Goal: Check status: Check status

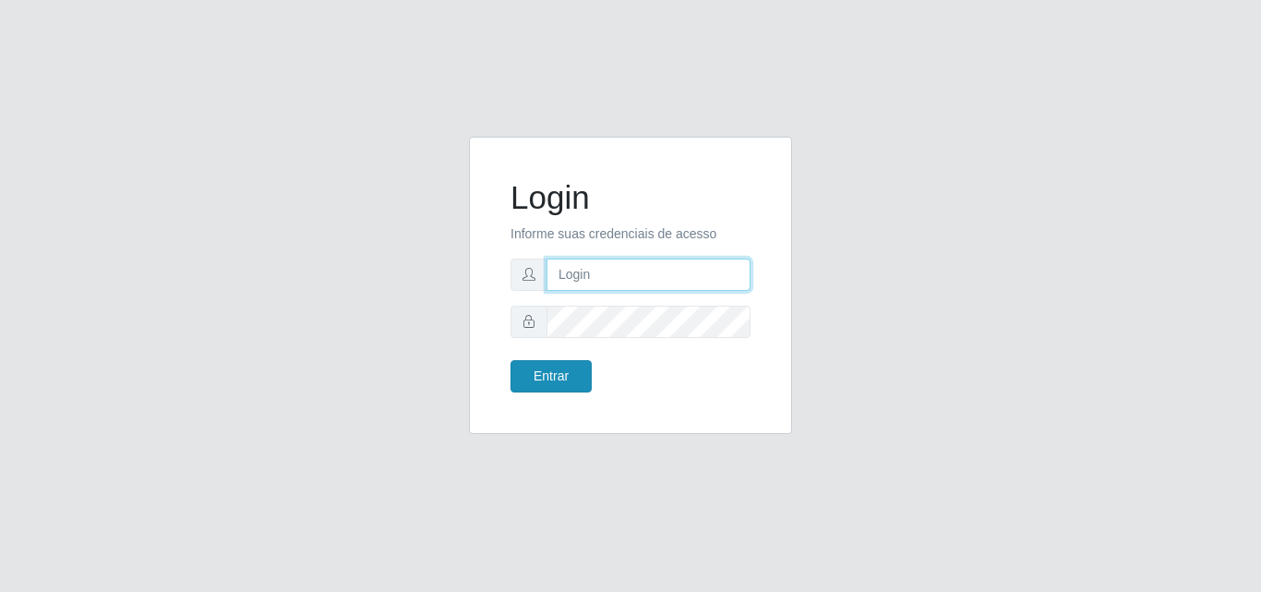
type input "[EMAIL_ADDRESS][DOMAIN_NAME]"
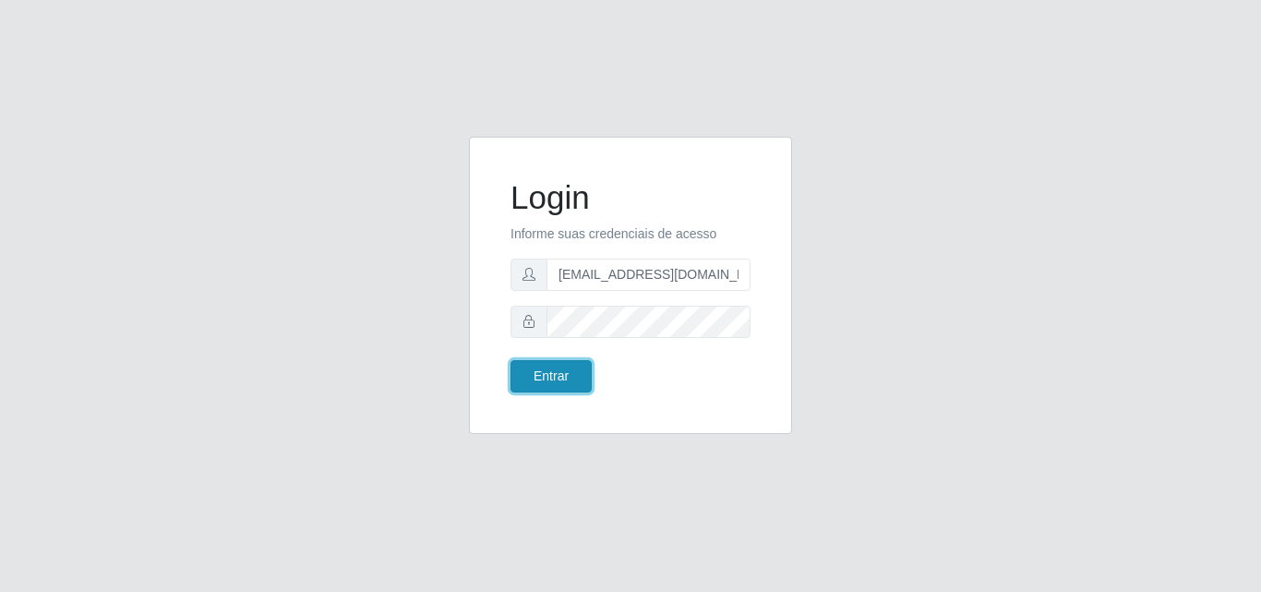
click at [533, 377] on button "Entrar" at bounding box center [550, 376] width 81 height 32
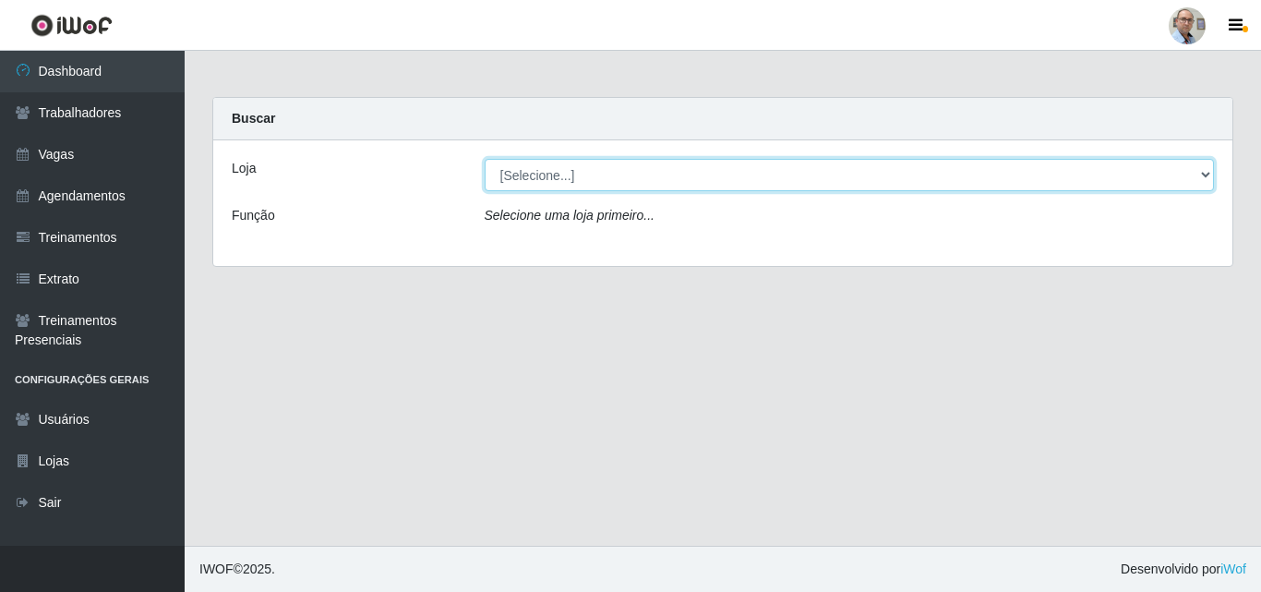
click at [1151, 178] on select "[Selecione...] Mar Vermelho - Loja 04" at bounding box center [849, 175] width 730 height 32
select select "251"
click at [484, 159] on select "[Selecione...] Mar Vermelho - Loja 04" at bounding box center [849, 175] width 730 height 32
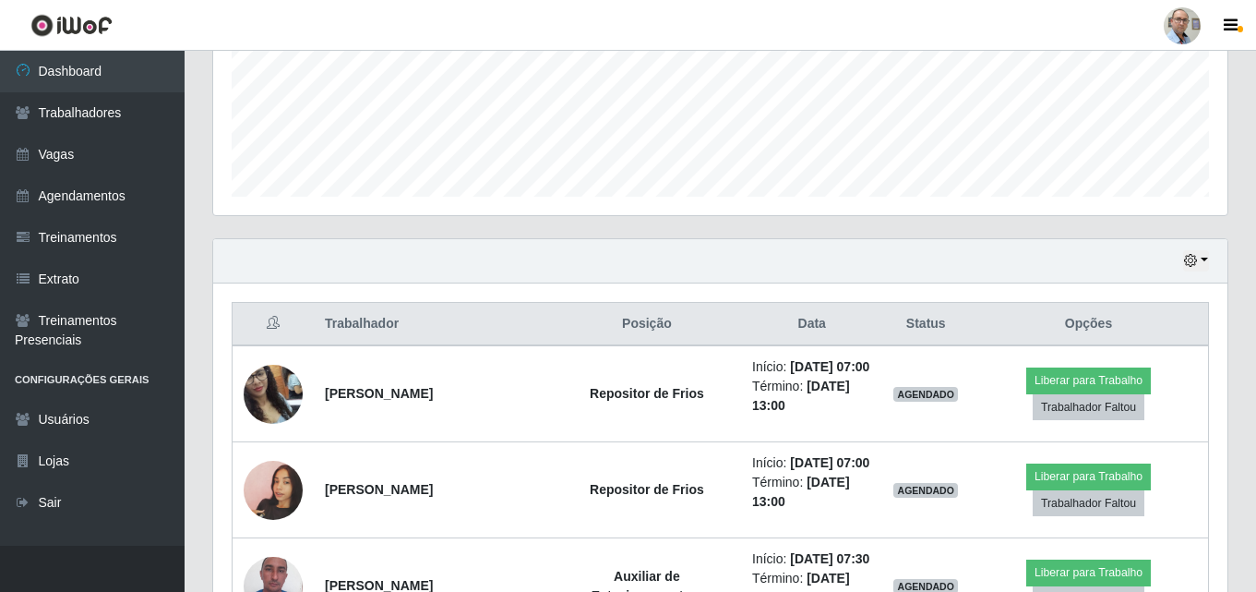
scroll to position [554, 0]
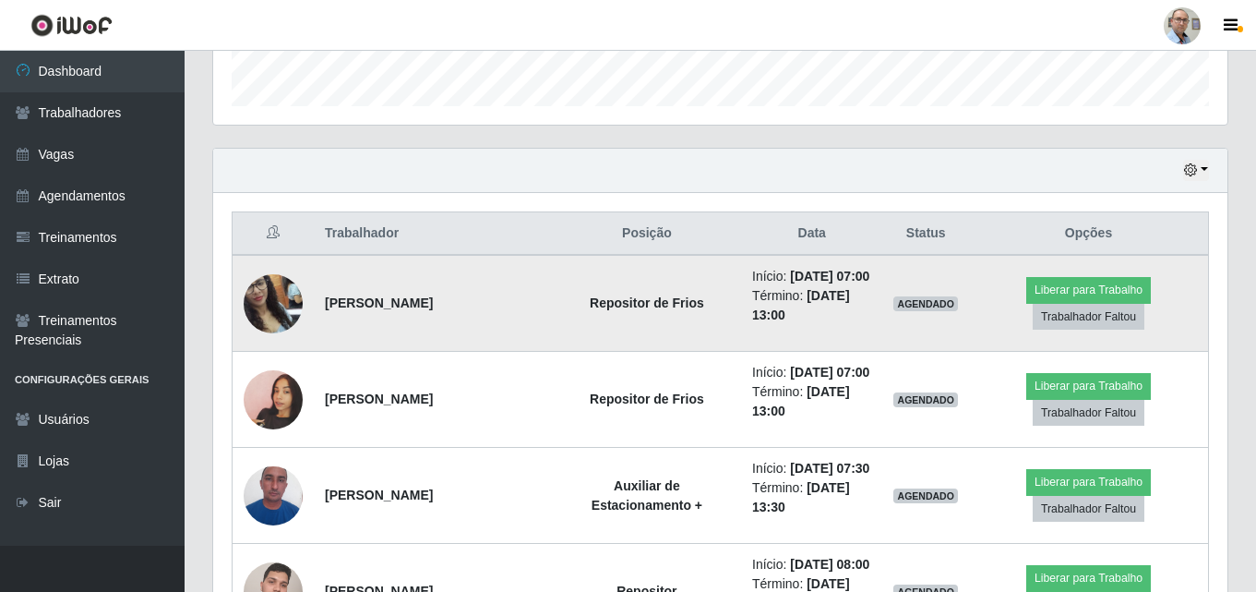
click at [287, 300] on img at bounding box center [273, 303] width 59 height 105
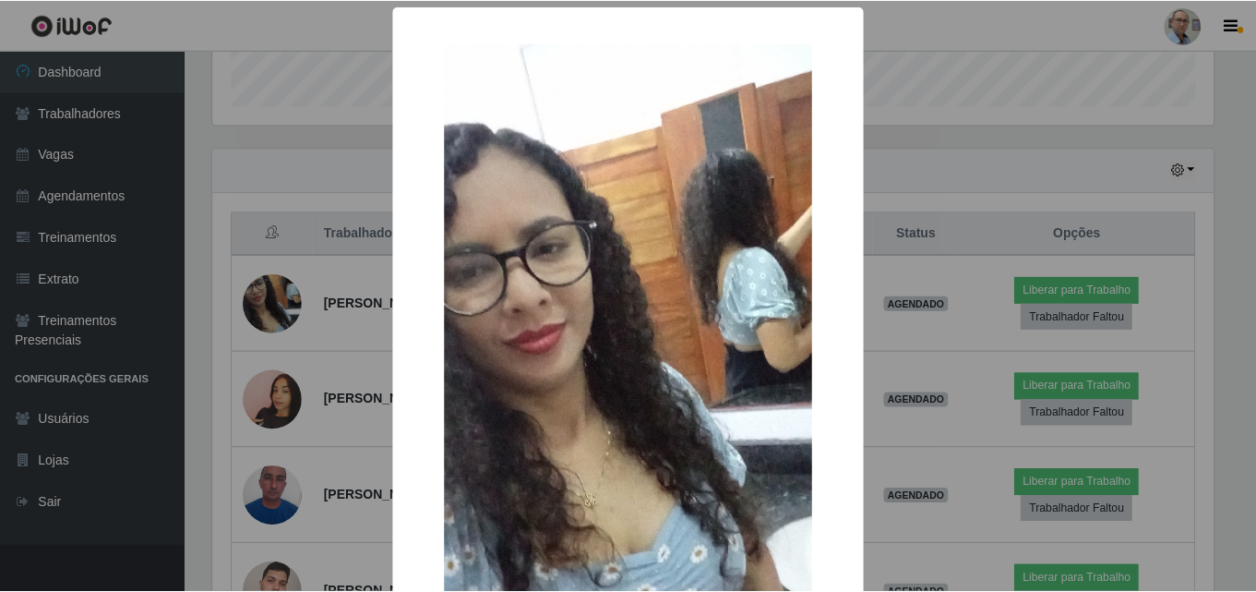
scroll to position [0, 0]
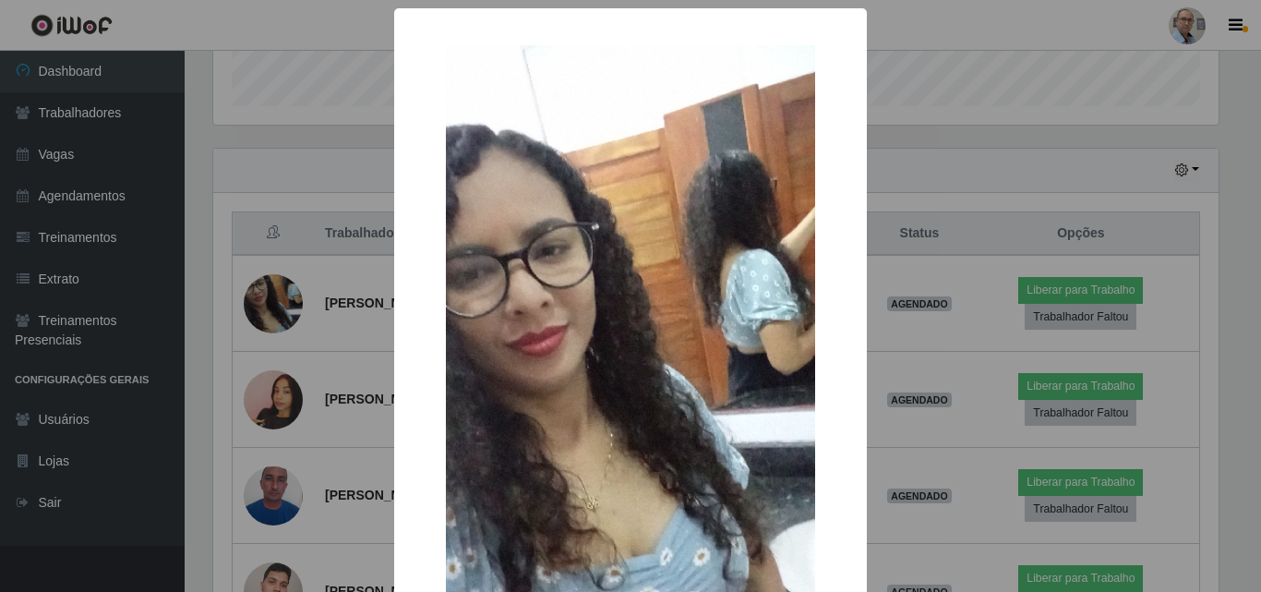
click at [320, 289] on div "× OK Cancel" at bounding box center [630, 296] width 1261 height 592
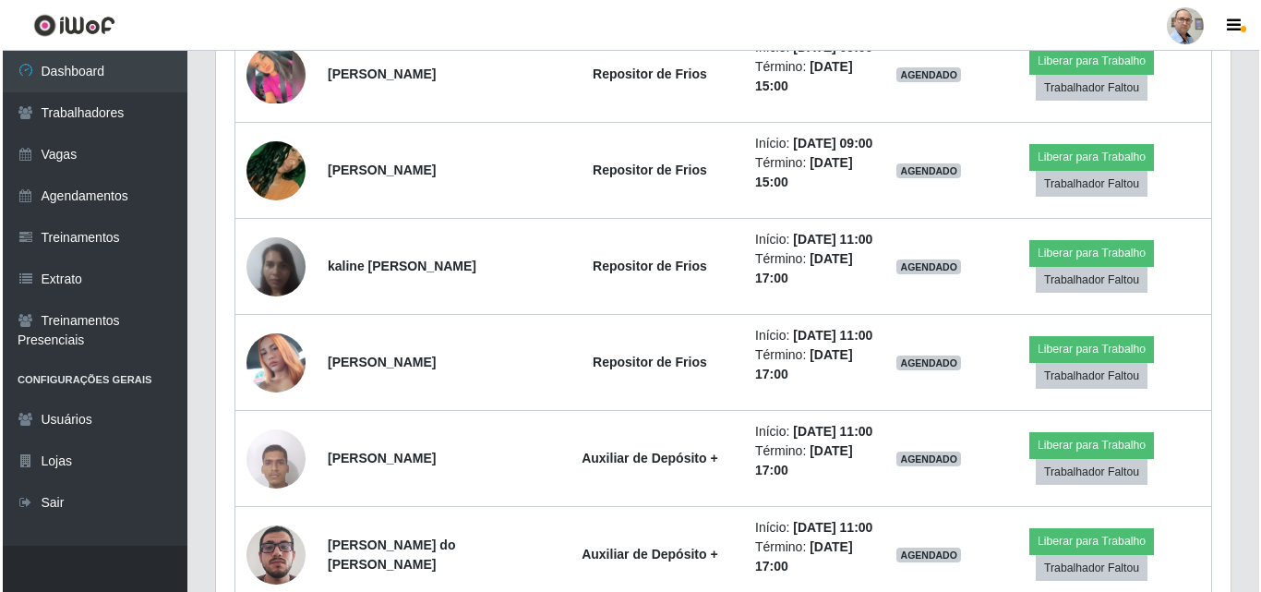
scroll to position [2122, 0]
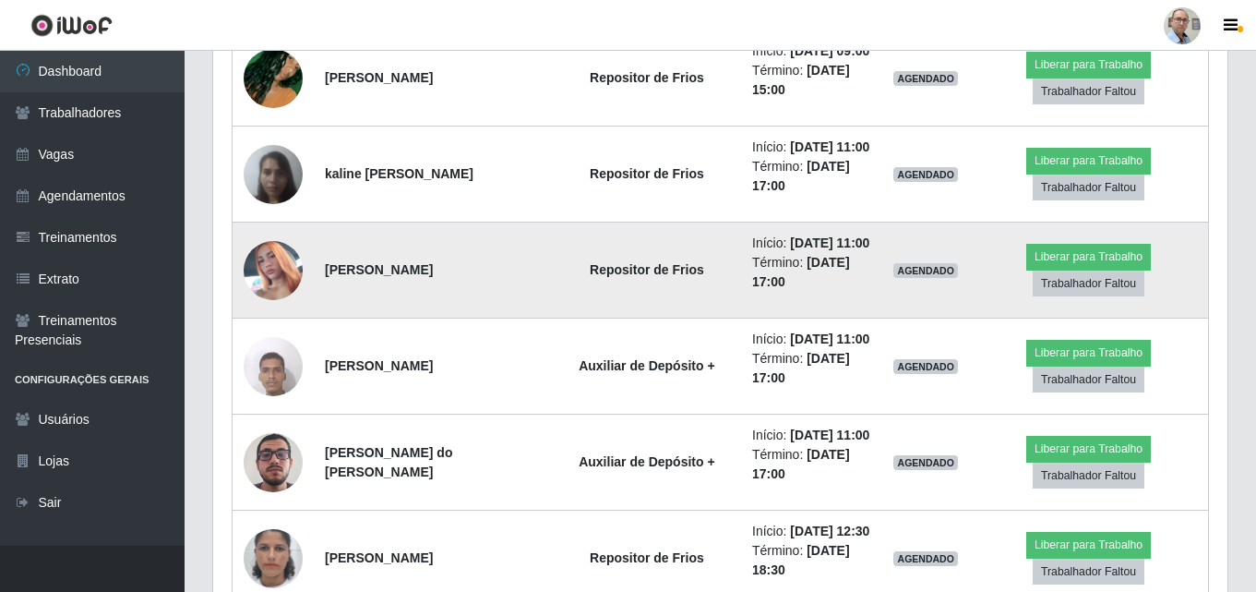
click at [281, 269] on img at bounding box center [273, 270] width 59 height 105
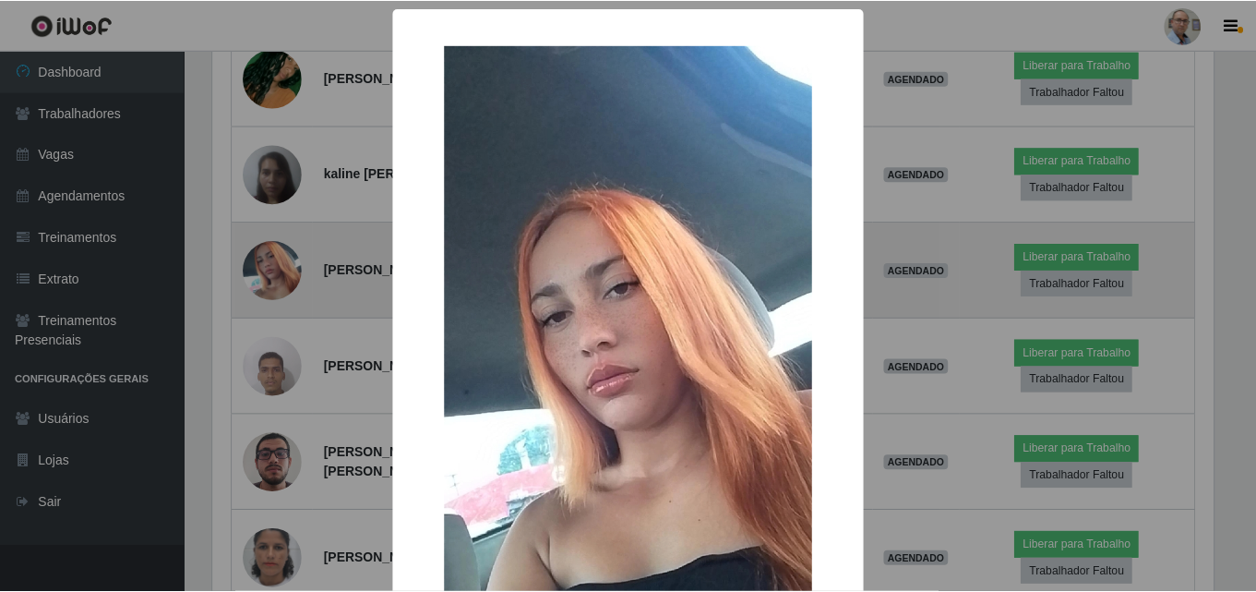
scroll to position [383, 1005]
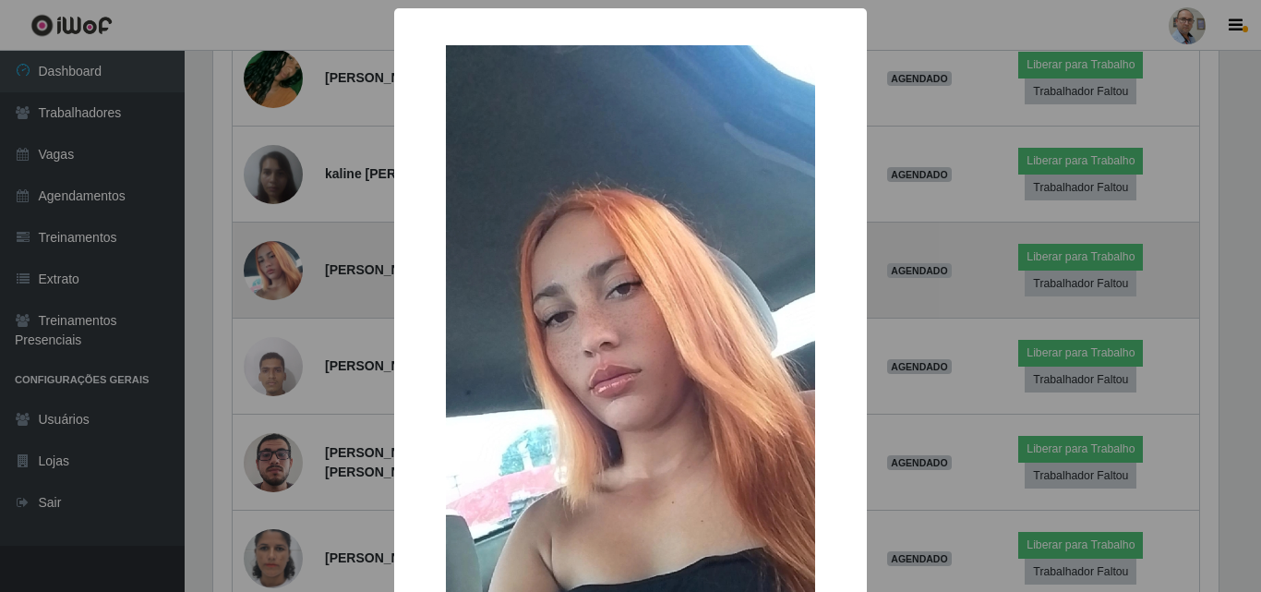
click at [281, 269] on div "× OK Cancel" at bounding box center [630, 296] width 1261 height 592
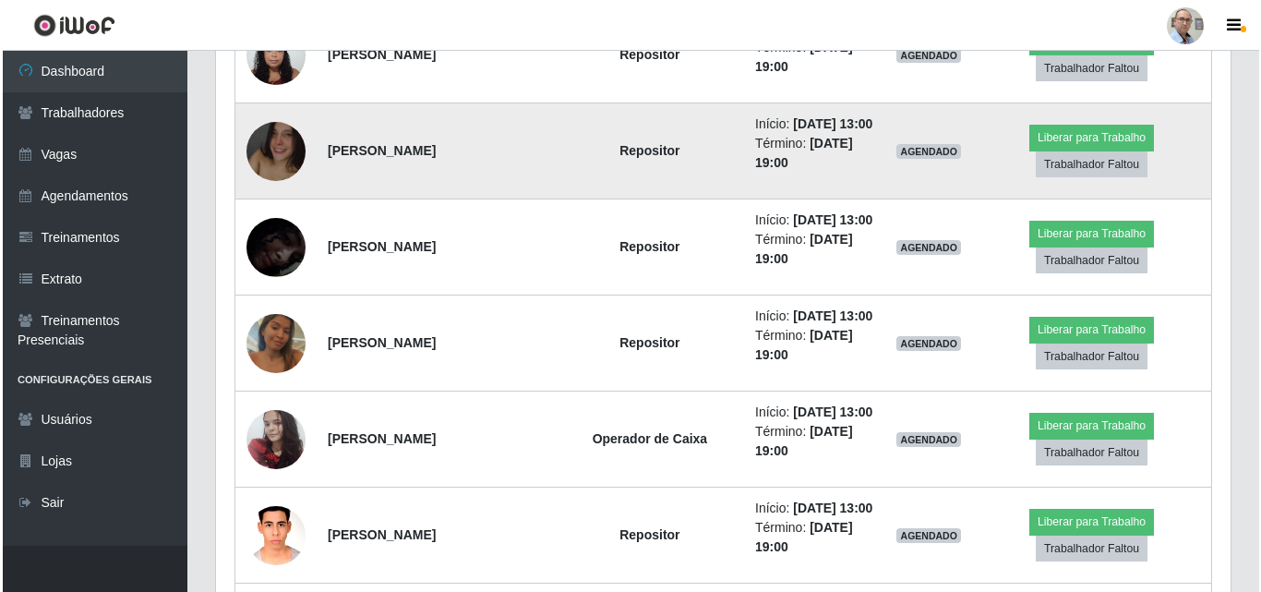
scroll to position [3137, 0]
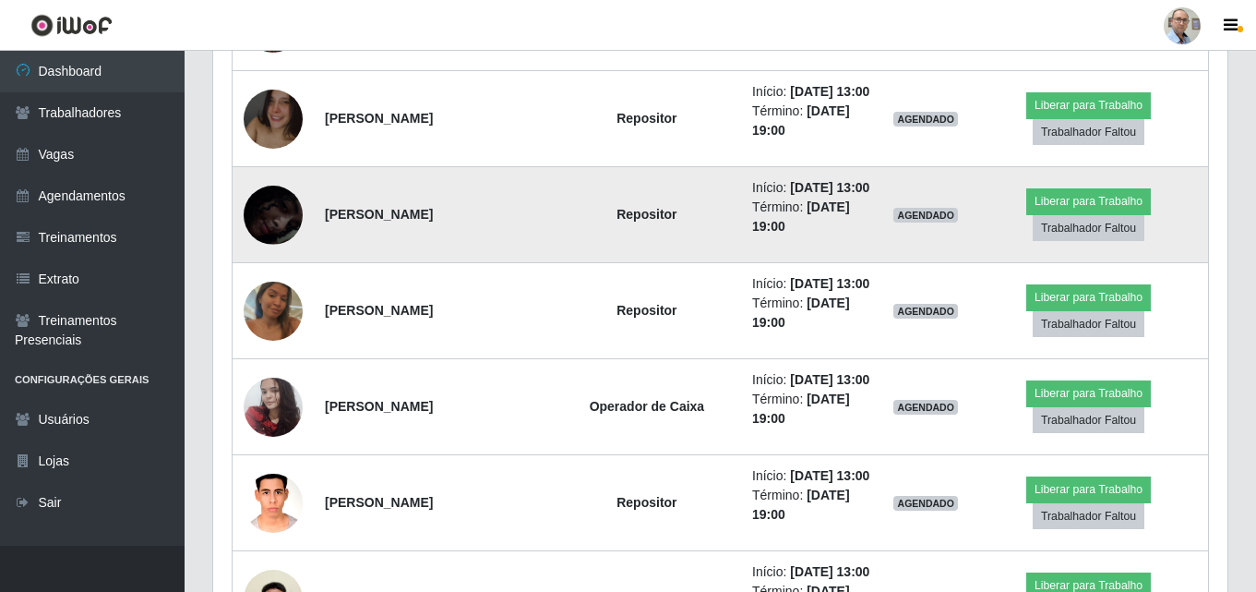
click at [267, 224] on img at bounding box center [273, 214] width 59 height 128
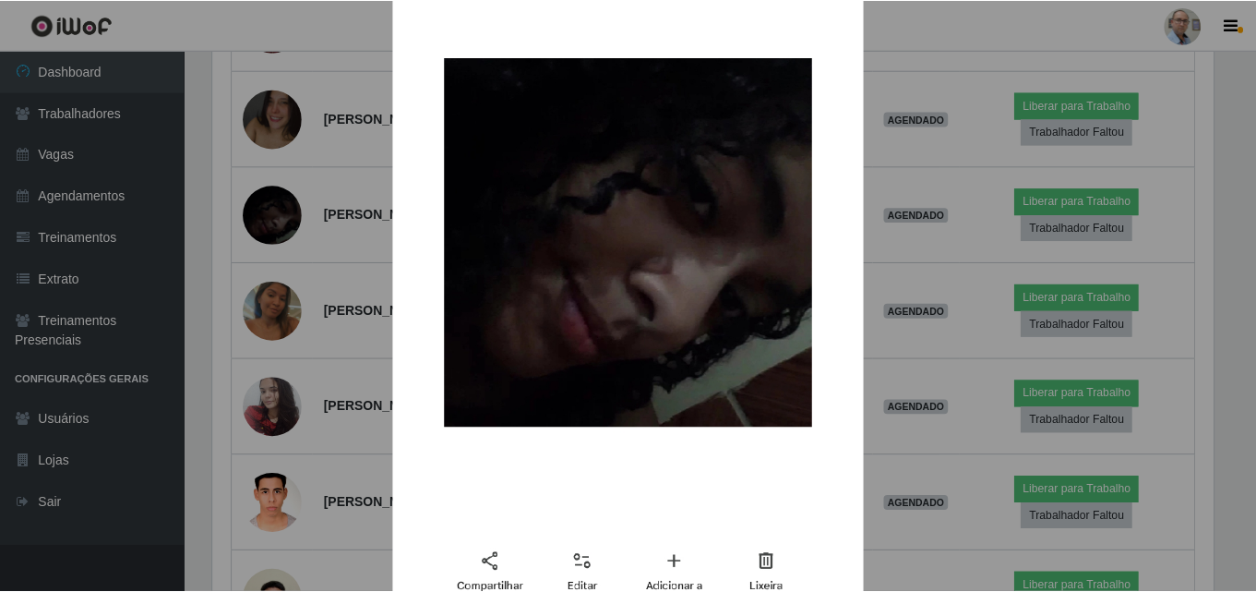
scroll to position [277, 0]
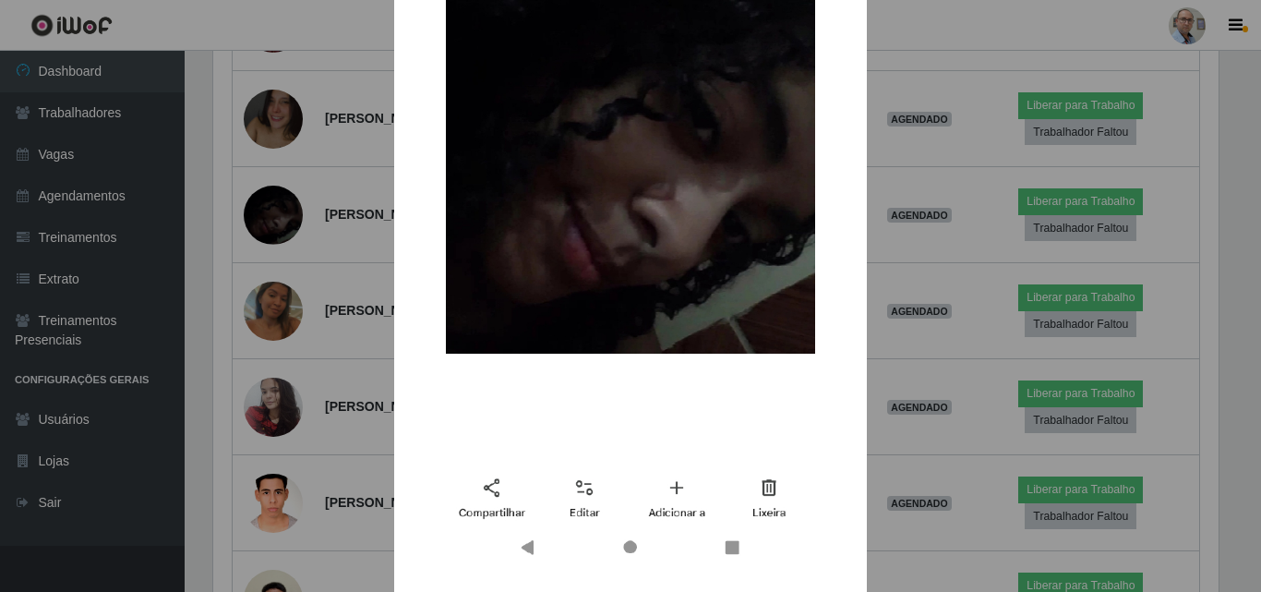
click at [346, 268] on div "× OK Cancel" at bounding box center [630, 296] width 1261 height 592
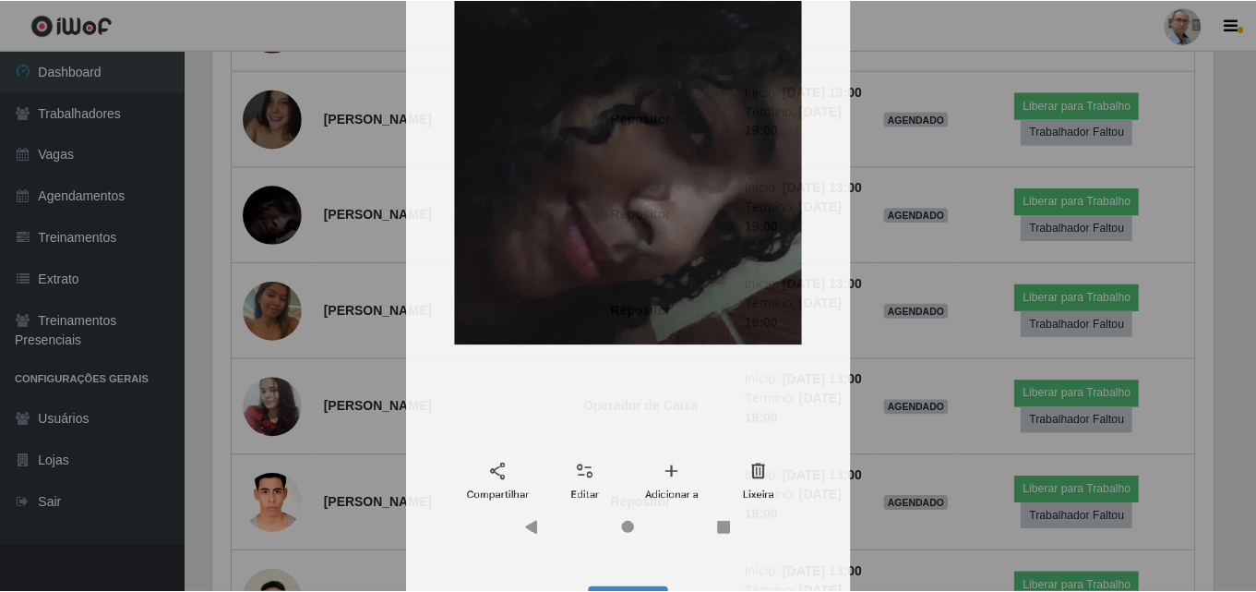
scroll to position [383, 1014]
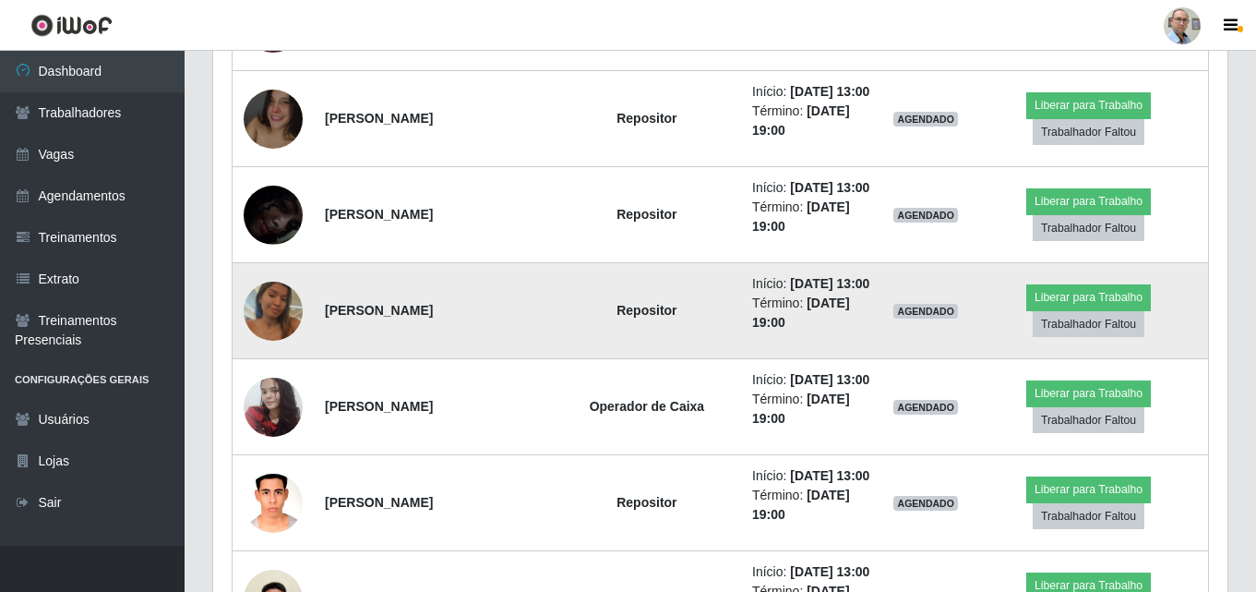
click at [276, 301] on img at bounding box center [273, 310] width 59 height 105
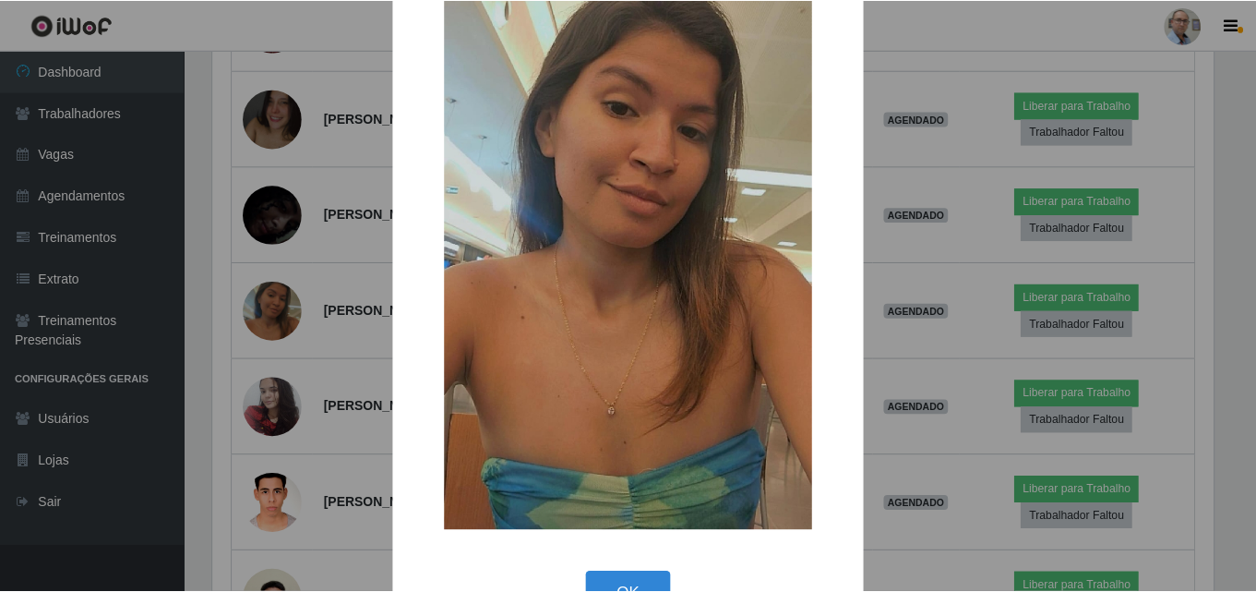
scroll to position [185, 0]
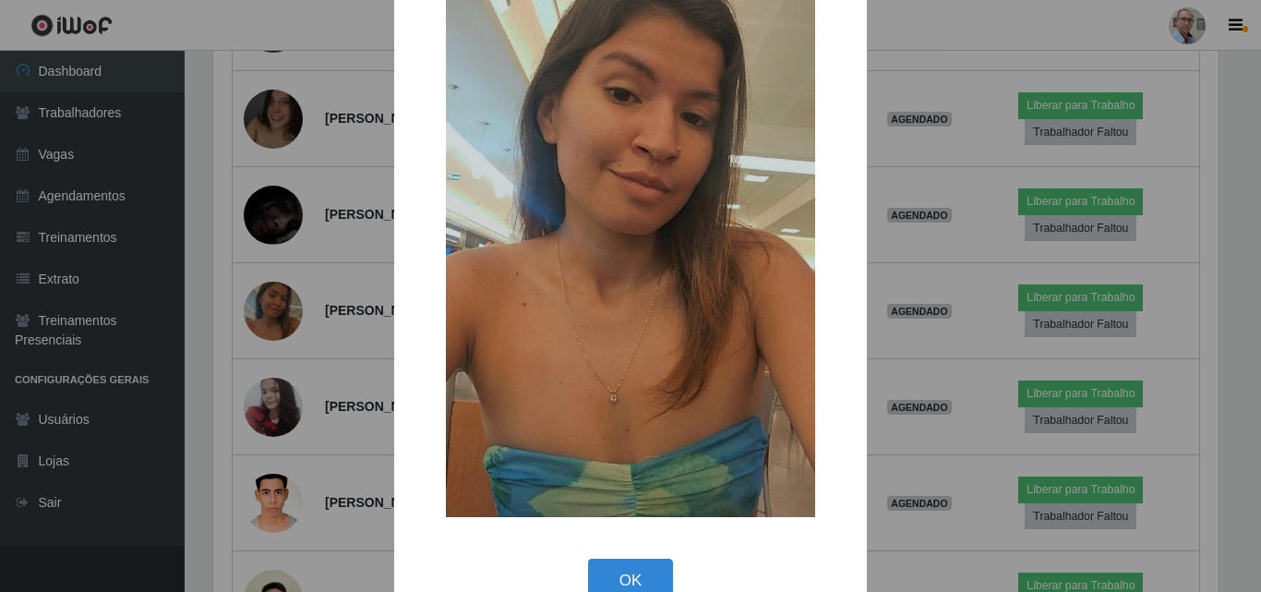
click at [306, 262] on div "× OK Cancel" at bounding box center [630, 296] width 1261 height 592
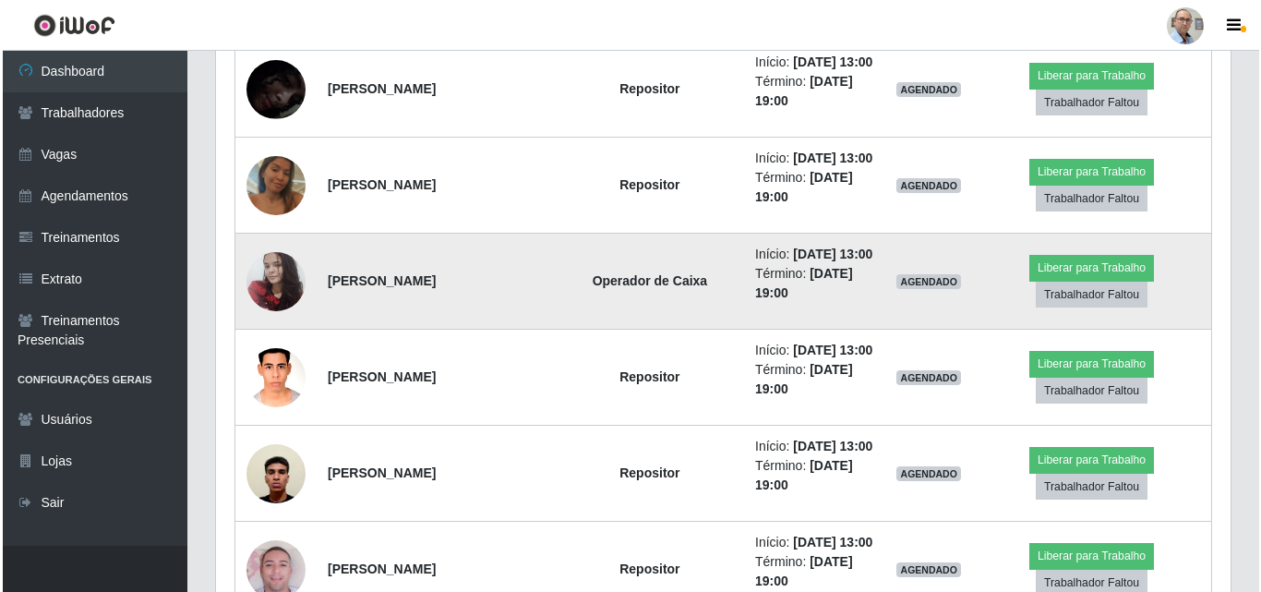
scroll to position [3322, 0]
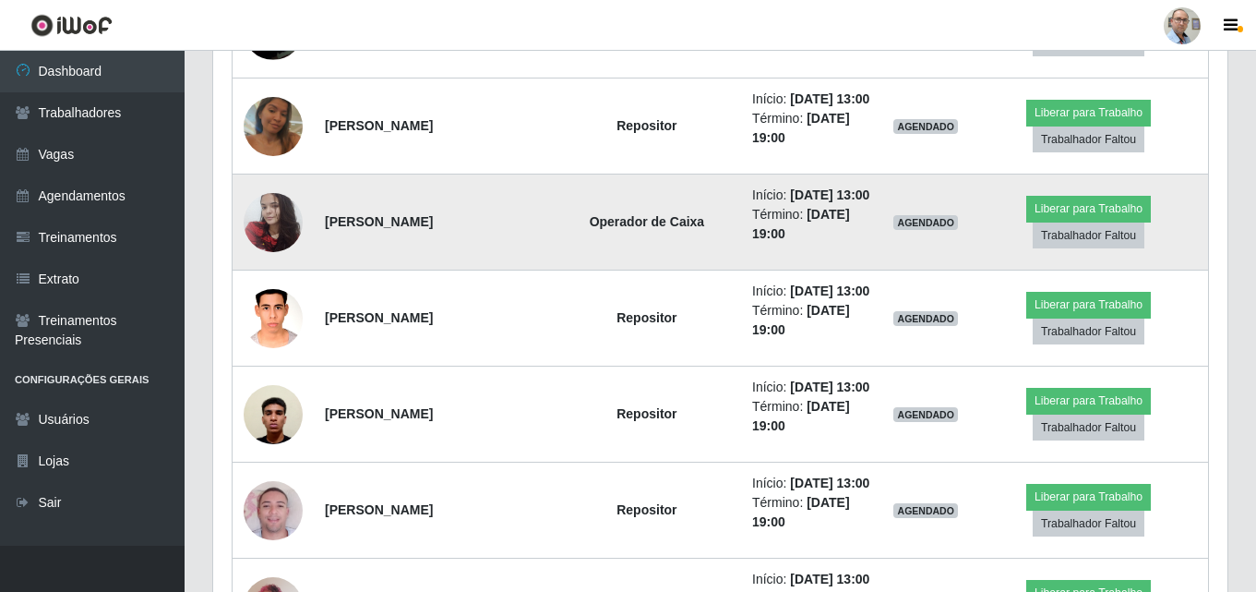
click at [270, 221] on img at bounding box center [273, 222] width 59 height 78
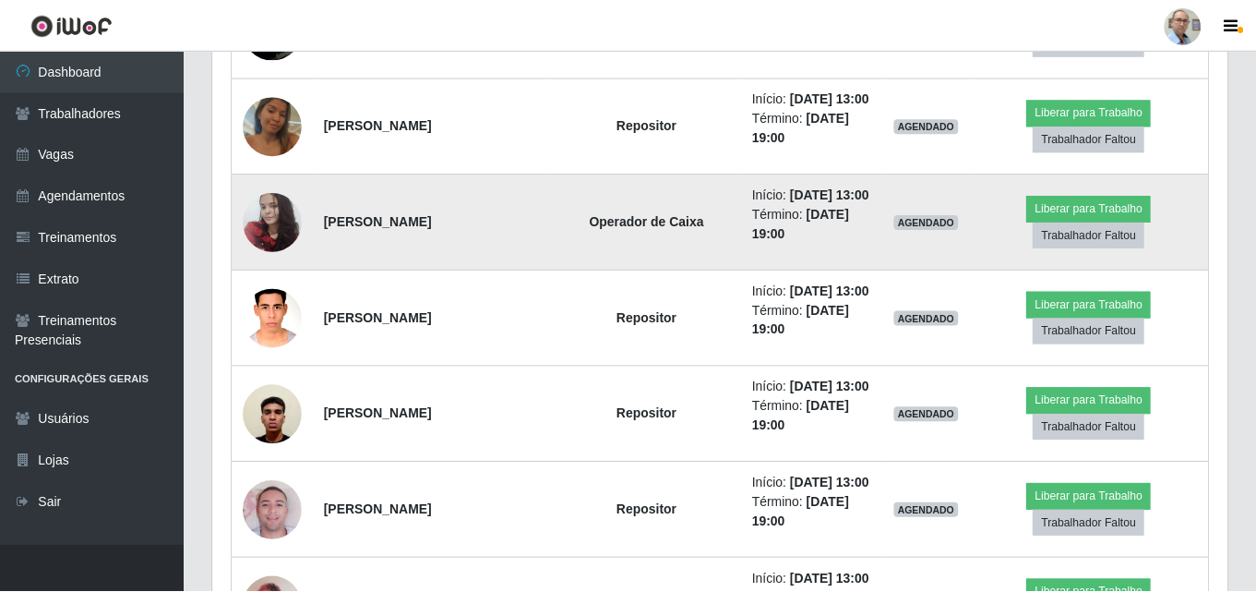
scroll to position [383, 1005]
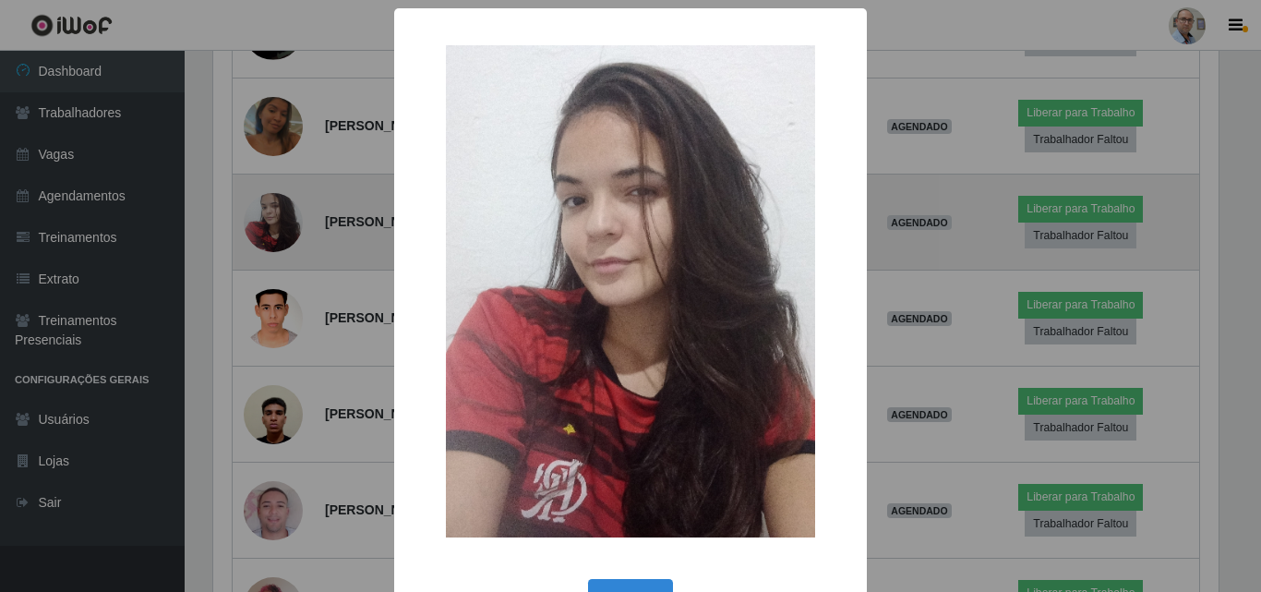
click at [270, 221] on div "× OK Cancel" at bounding box center [630, 296] width 1261 height 592
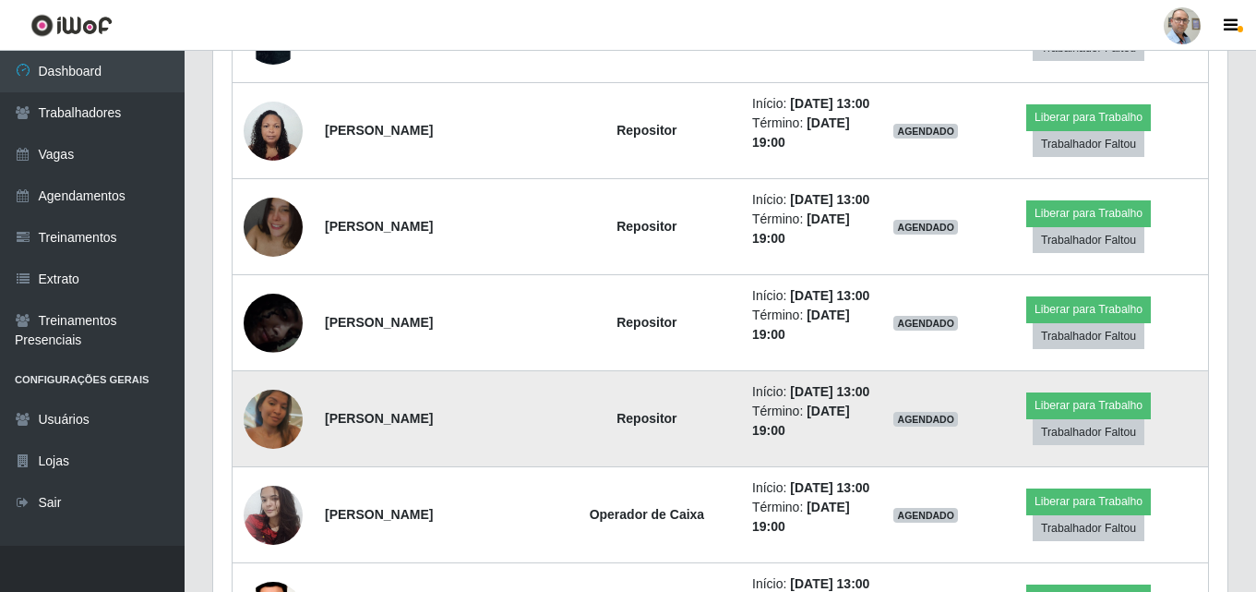
scroll to position [3015, 0]
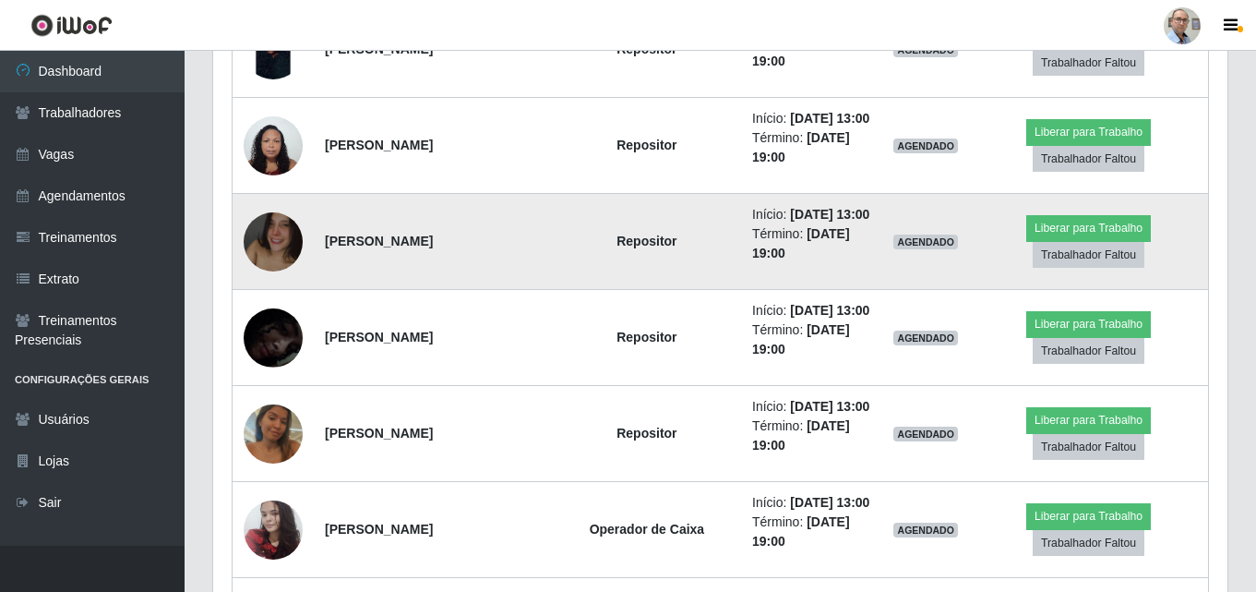
click at [277, 245] on img at bounding box center [273, 241] width 59 height 105
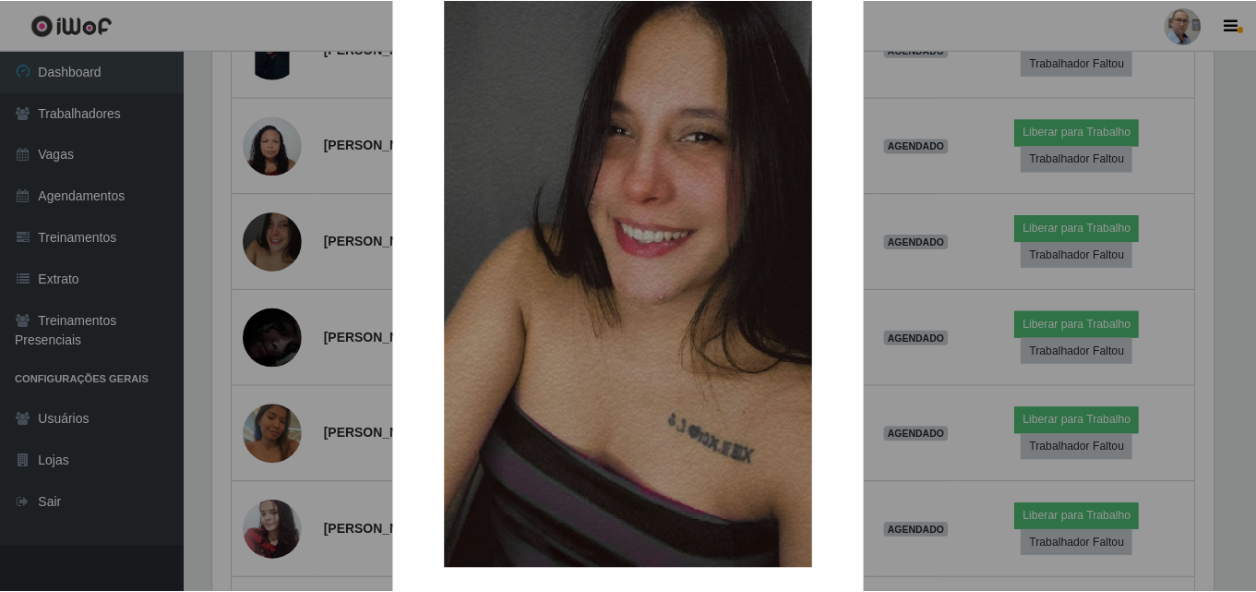
scroll to position [42, 0]
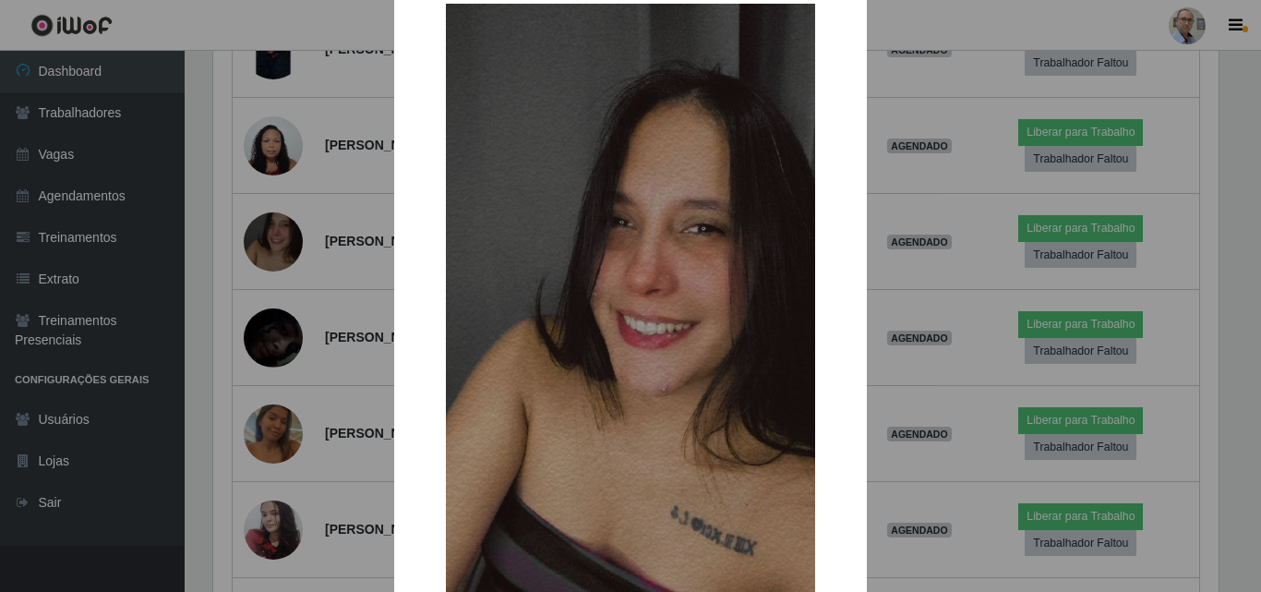
click at [328, 355] on div "× OK Cancel" at bounding box center [630, 296] width 1261 height 592
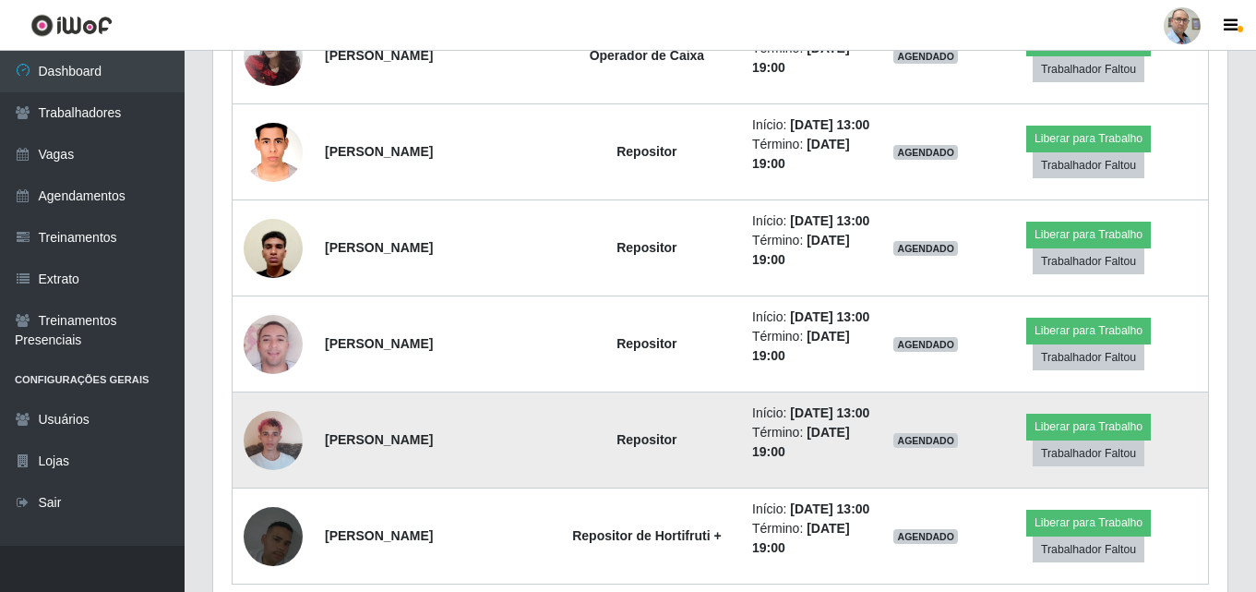
scroll to position [3568, 0]
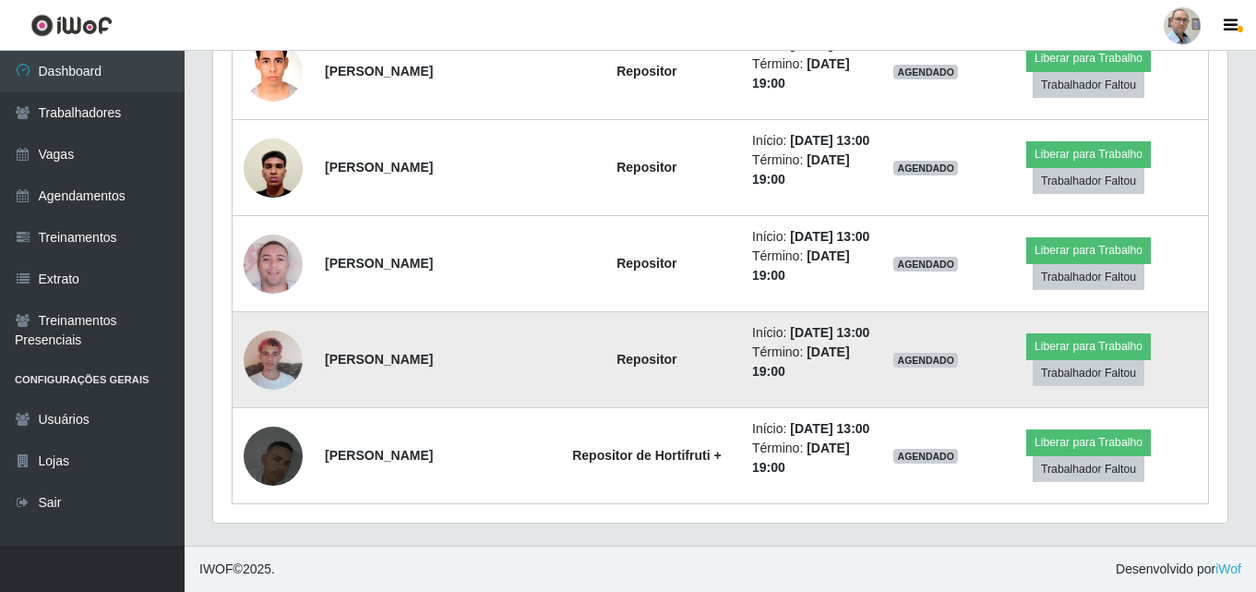
click at [275, 360] on img at bounding box center [273, 359] width 59 height 78
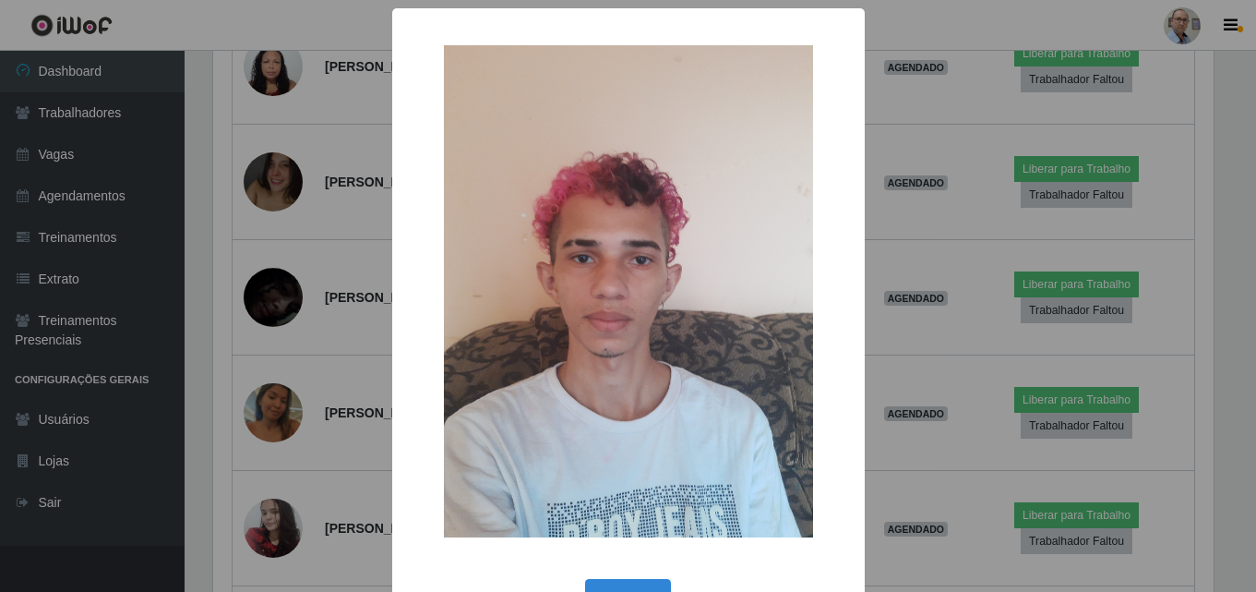
scroll to position [383, 1005]
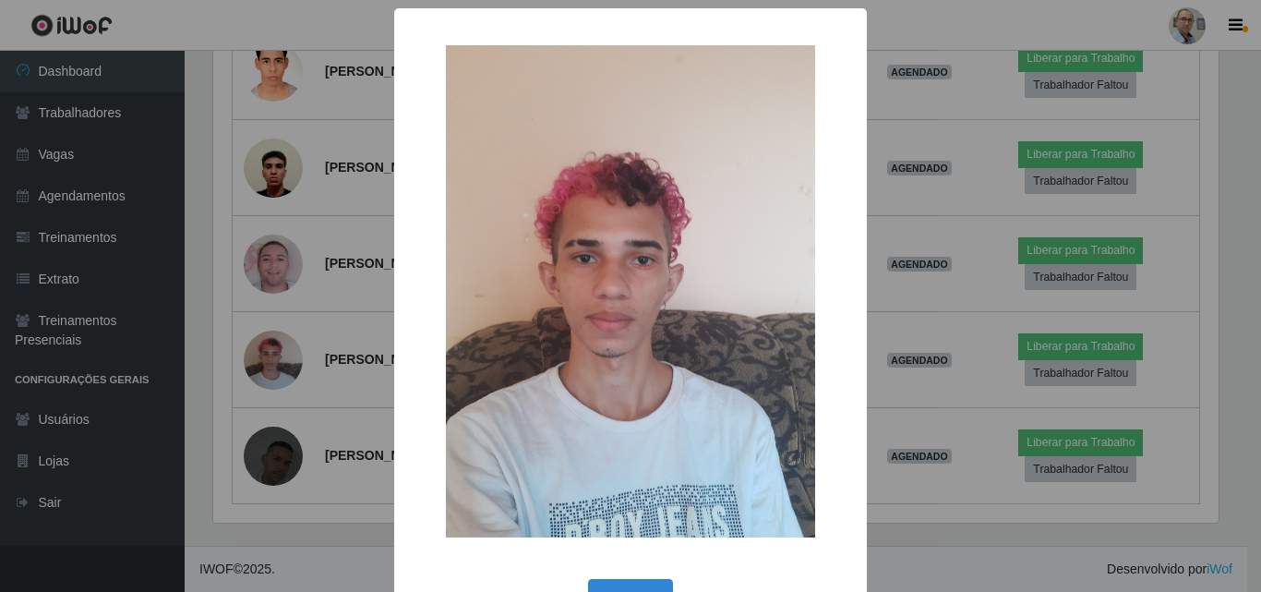
click at [348, 429] on div "× OK Cancel" at bounding box center [630, 296] width 1261 height 592
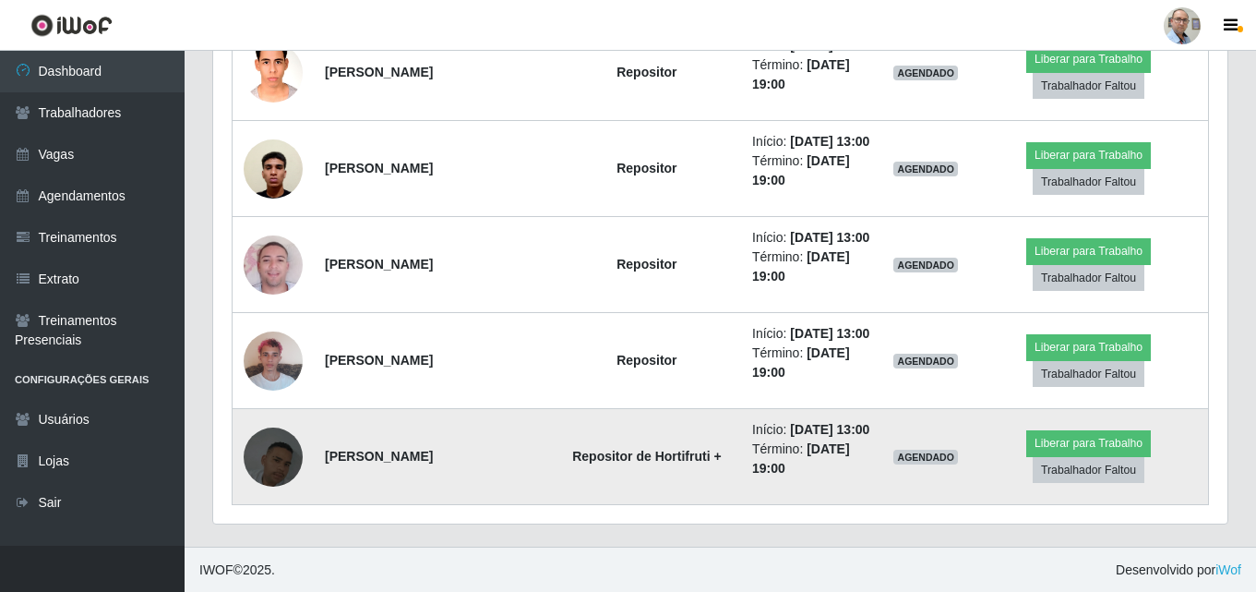
scroll to position [3568, 0]
click at [267, 469] on img at bounding box center [273, 455] width 59 height 105
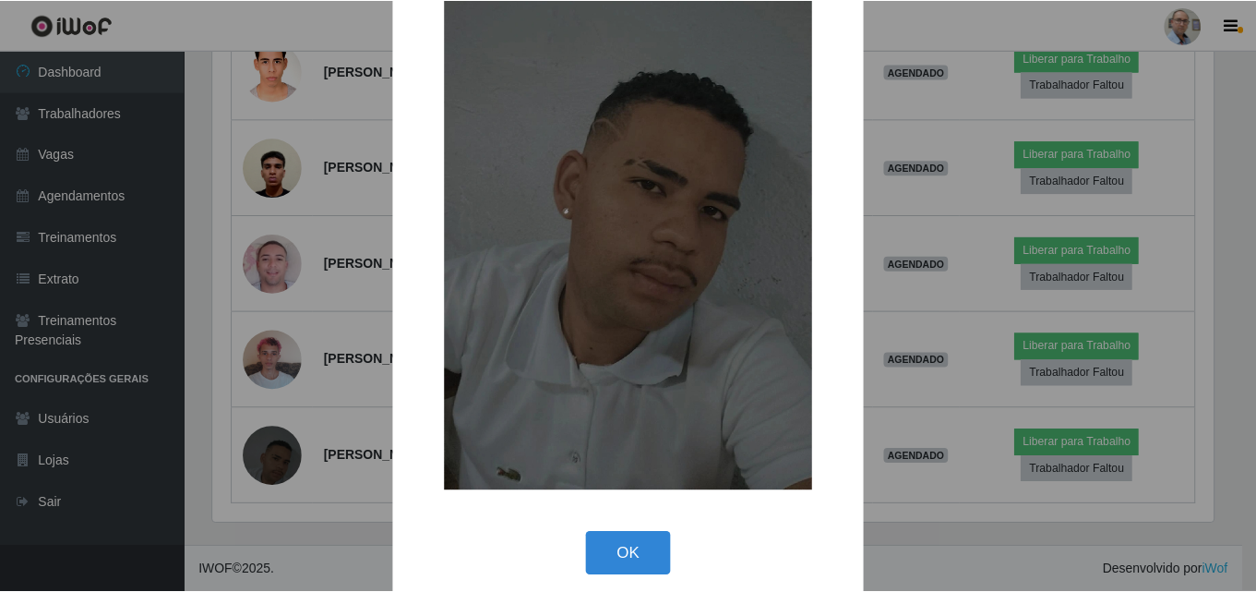
scroll to position [226, 0]
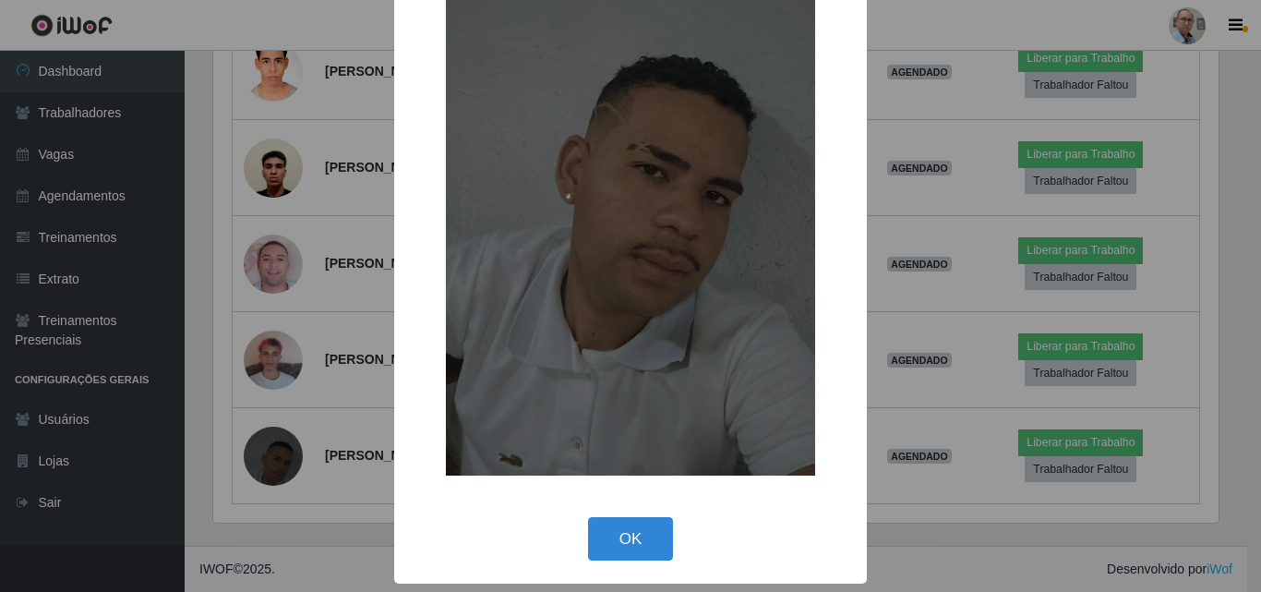
click at [263, 510] on div "× OK Cancel" at bounding box center [630, 296] width 1261 height 592
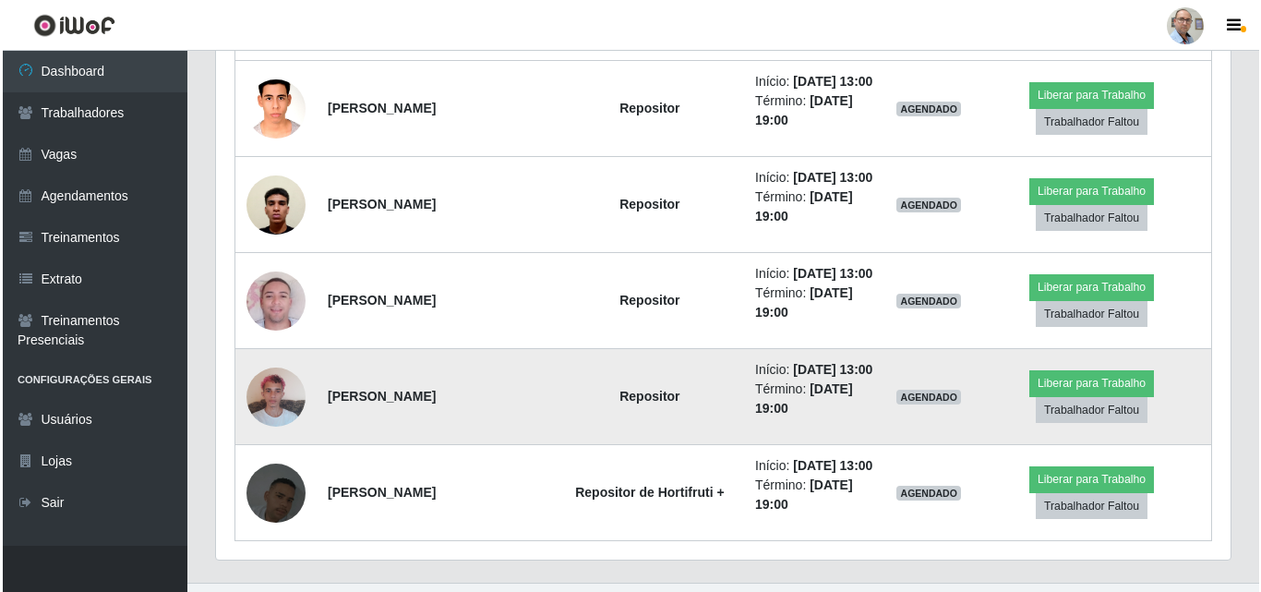
scroll to position [3476, 0]
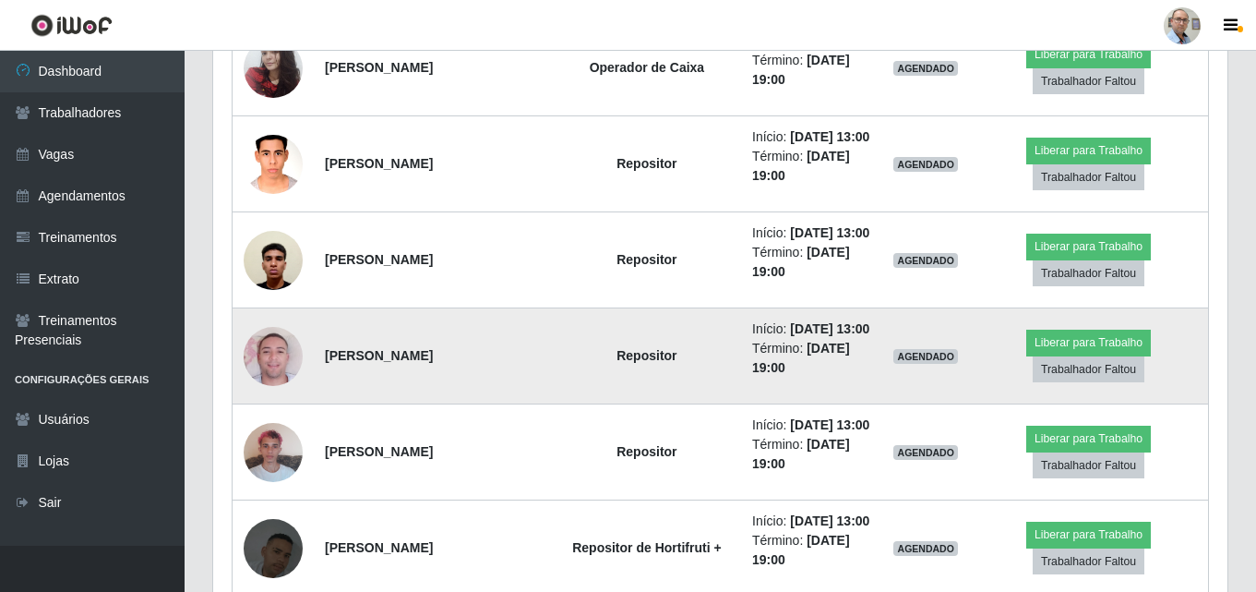
click at [263, 350] on img at bounding box center [273, 356] width 59 height 105
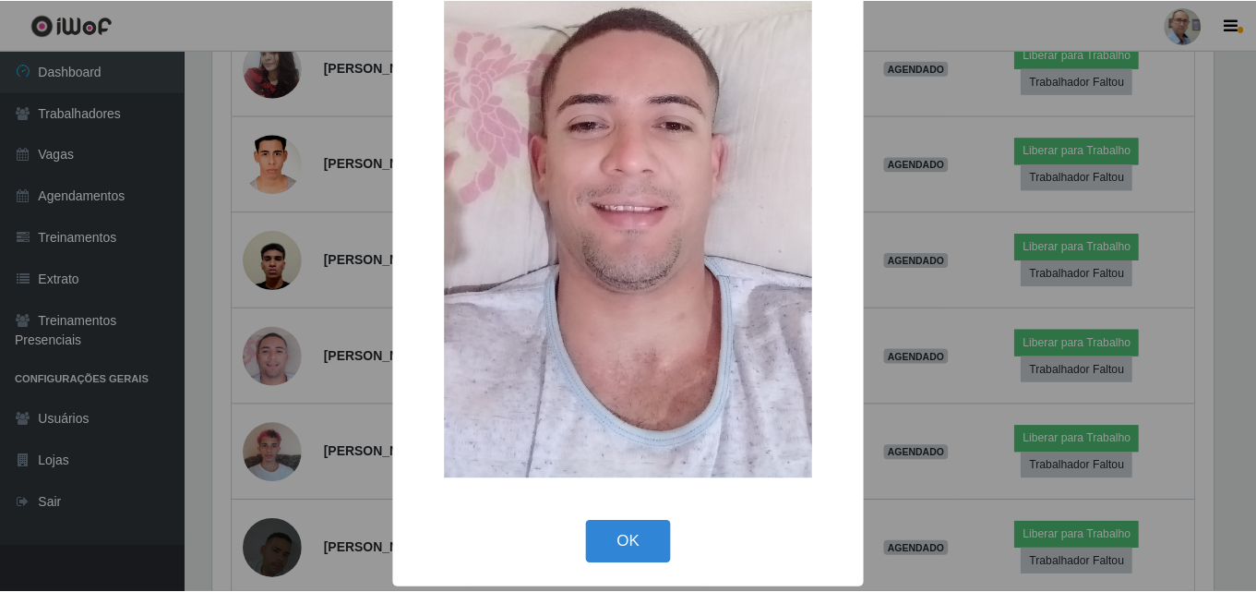
scroll to position [226, 0]
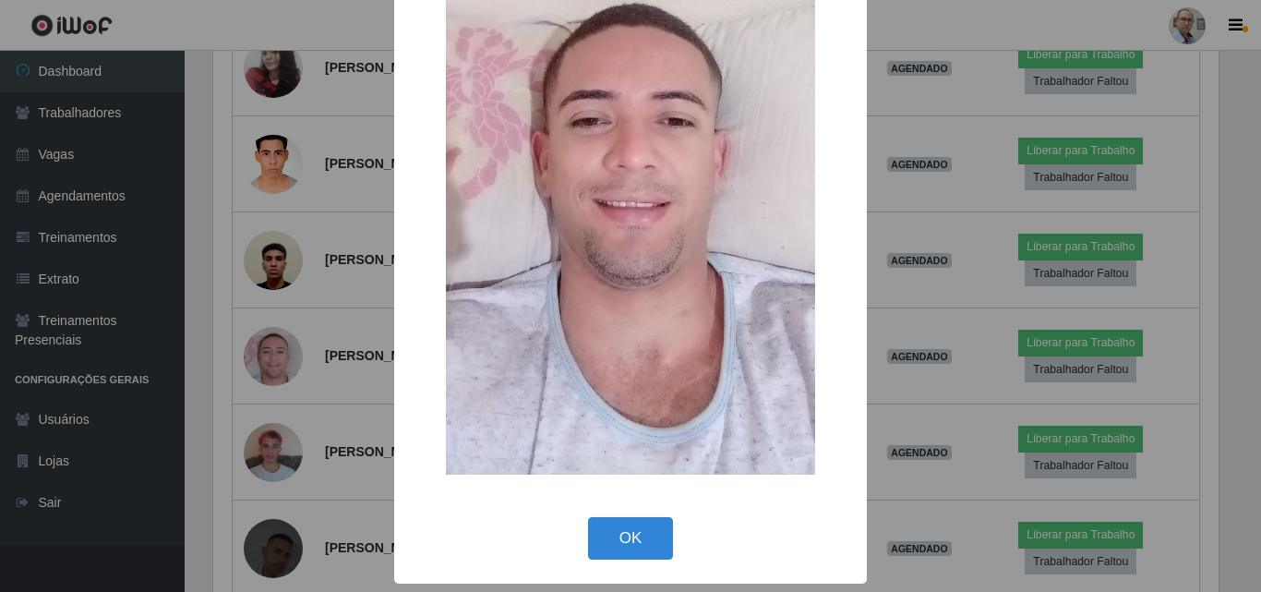
click at [278, 388] on div "× OK Cancel" at bounding box center [630, 296] width 1261 height 592
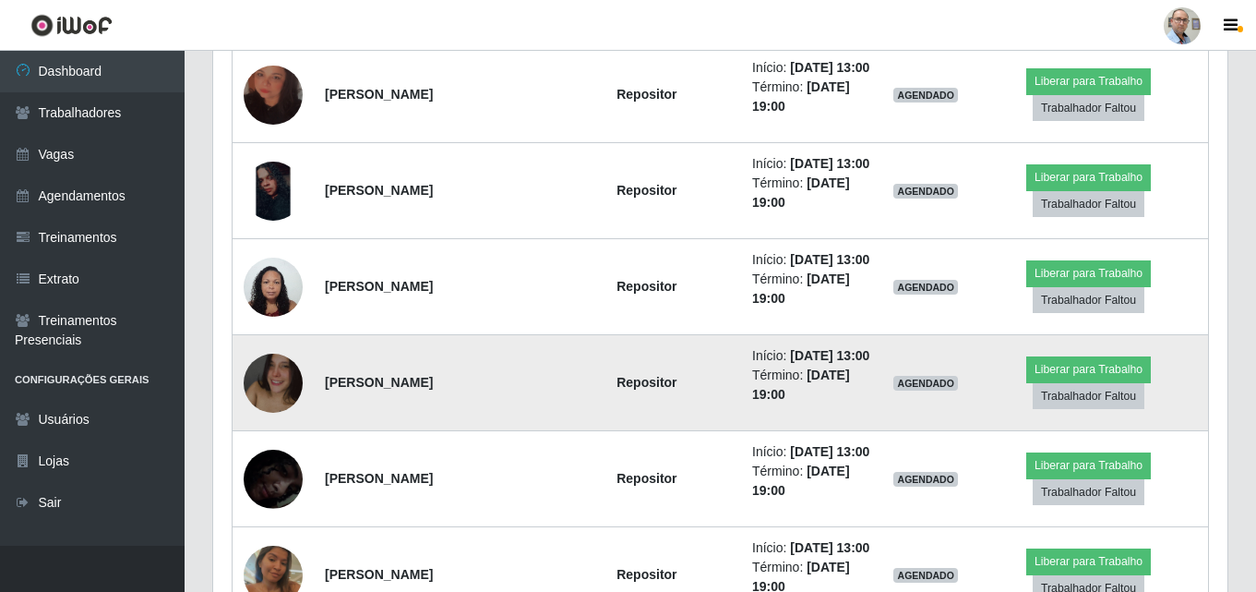
scroll to position [2830, 0]
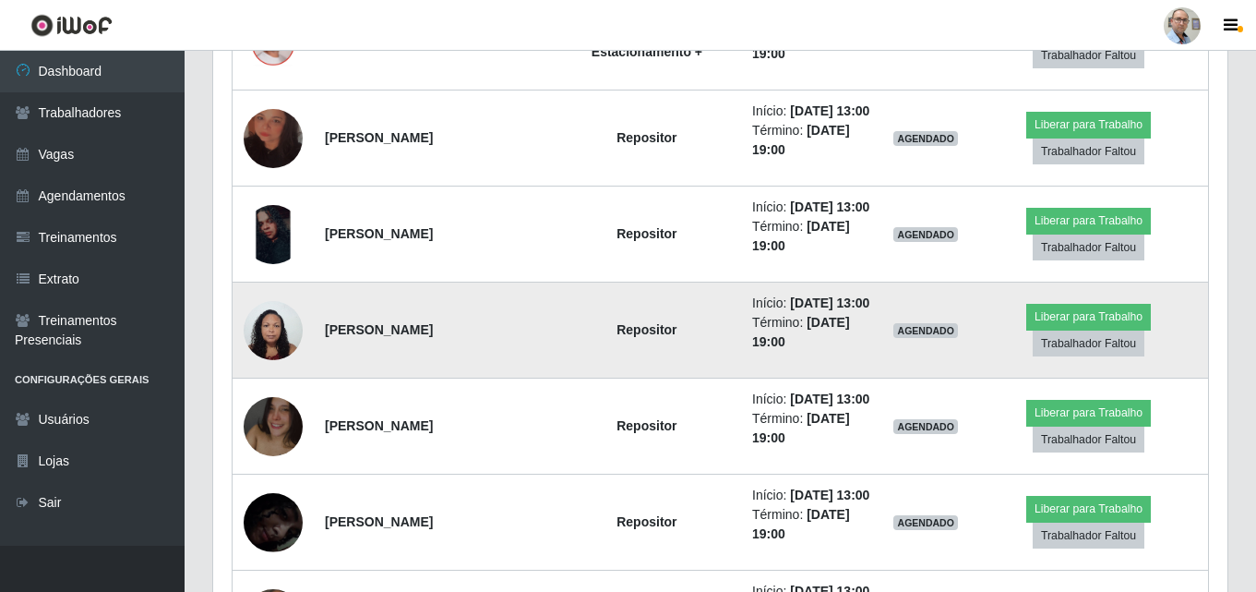
click at [279, 333] on img at bounding box center [273, 330] width 59 height 78
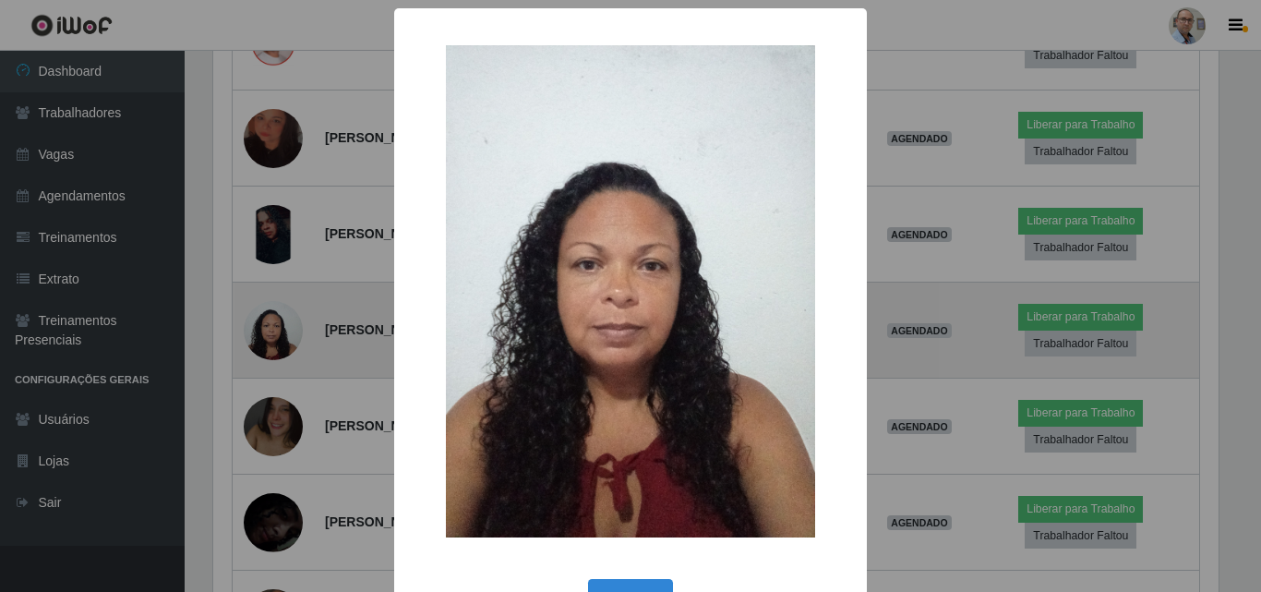
click at [279, 333] on div "× OK Cancel" at bounding box center [630, 296] width 1261 height 592
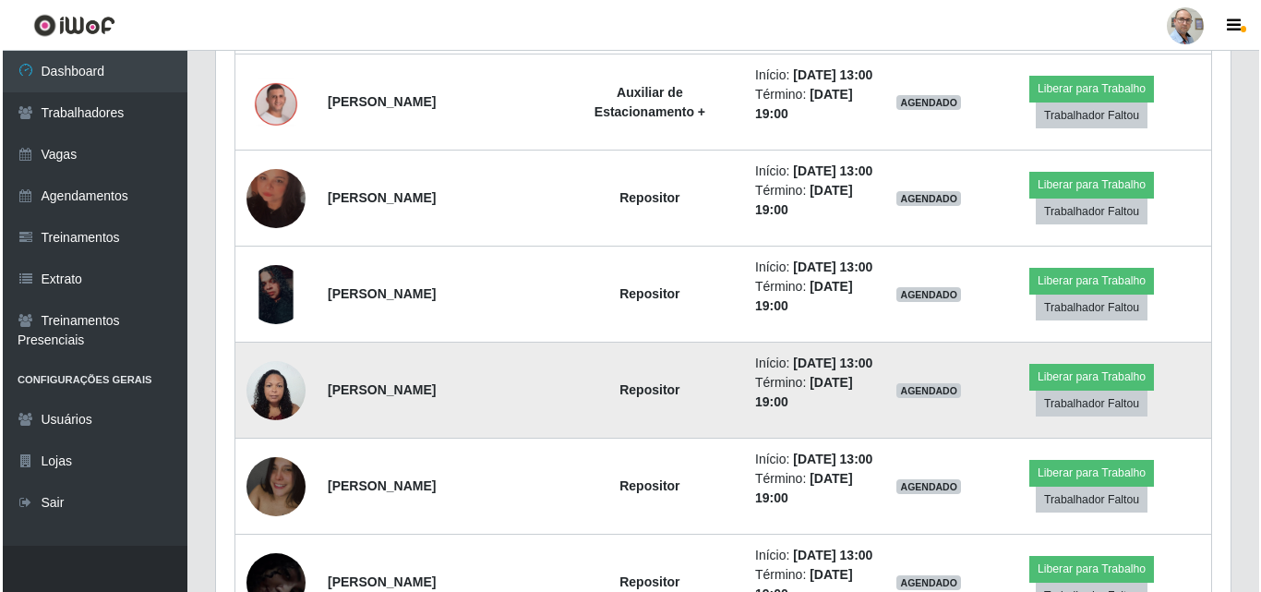
scroll to position [2738, 0]
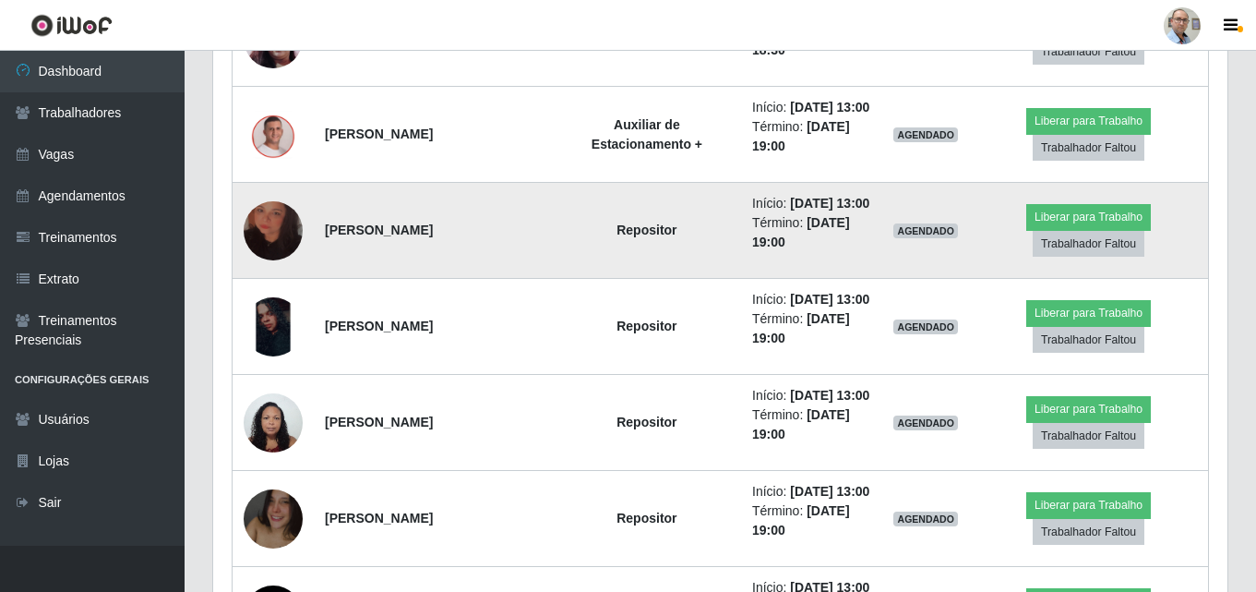
click at [272, 232] on img at bounding box center [273, 230] width 59 height 105
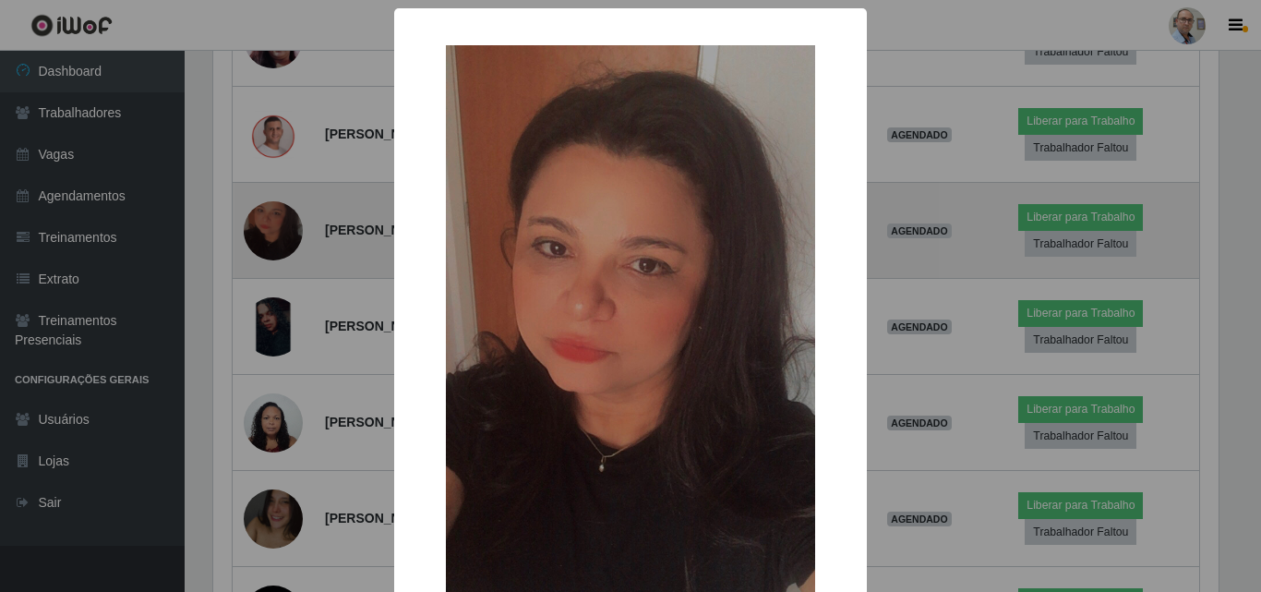
click at [272, 232] on div "× OK Cancel" at bounding box center [630, 296] width 1261 height 592
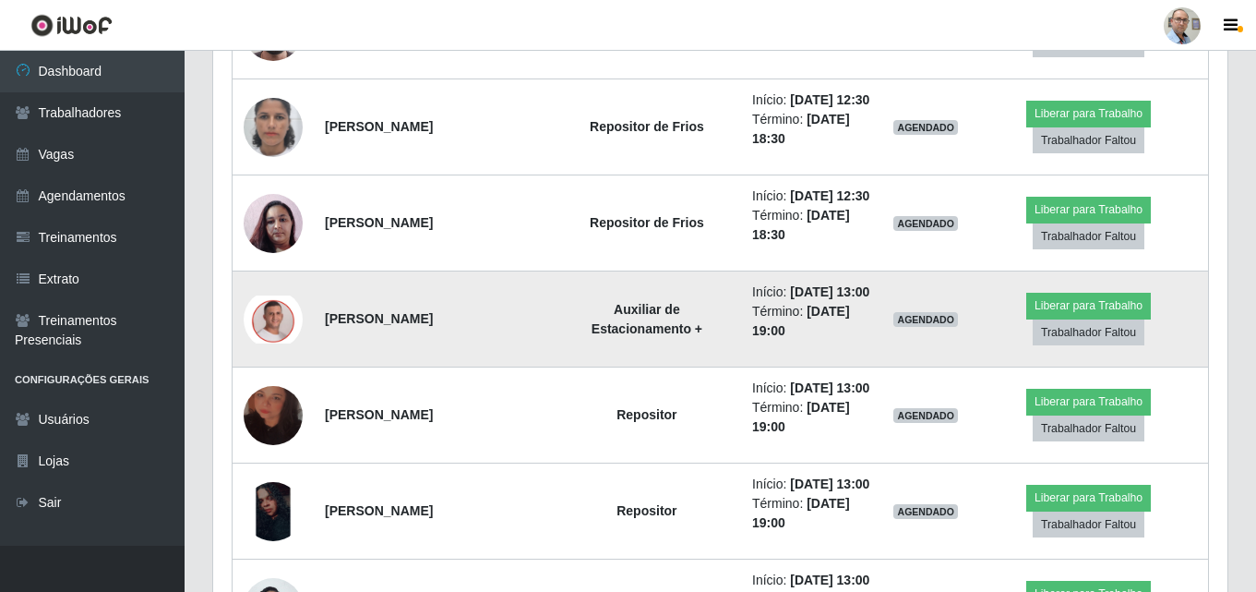
click at [280, 324] on img at bounding box center [273, 319] width 59 height 48
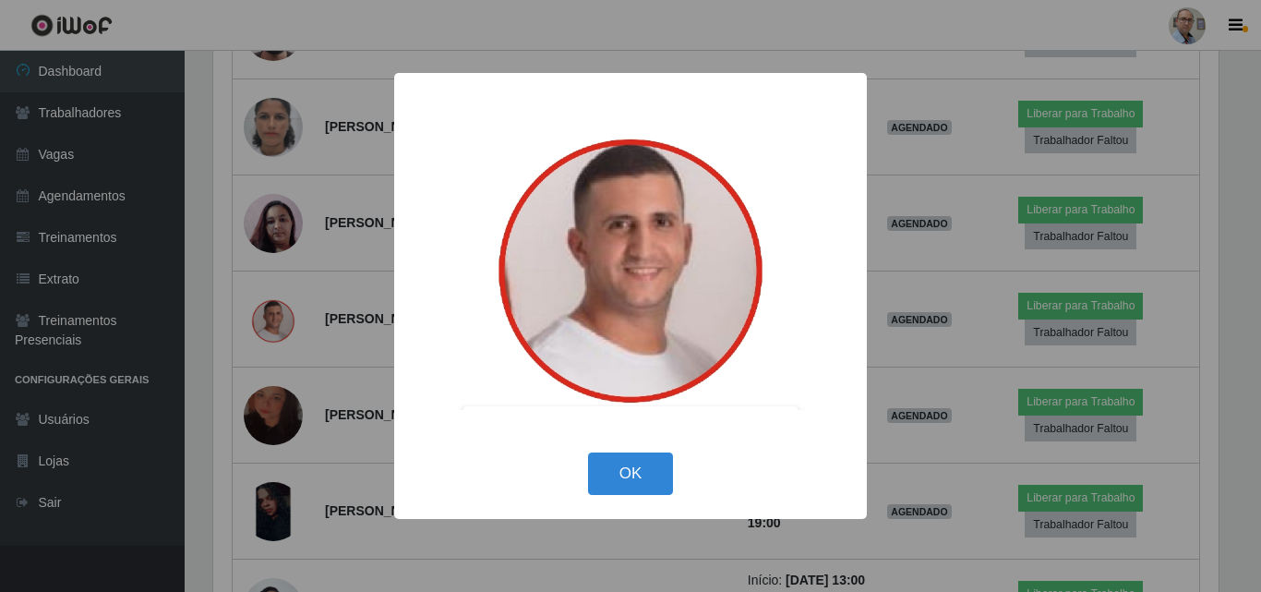
click at [281, 290] on div "× OK Cancel" at bounding box center [630, 296] width 1261 height 592
